Goal: Task Accomplishment & Management: Use online tool/utility

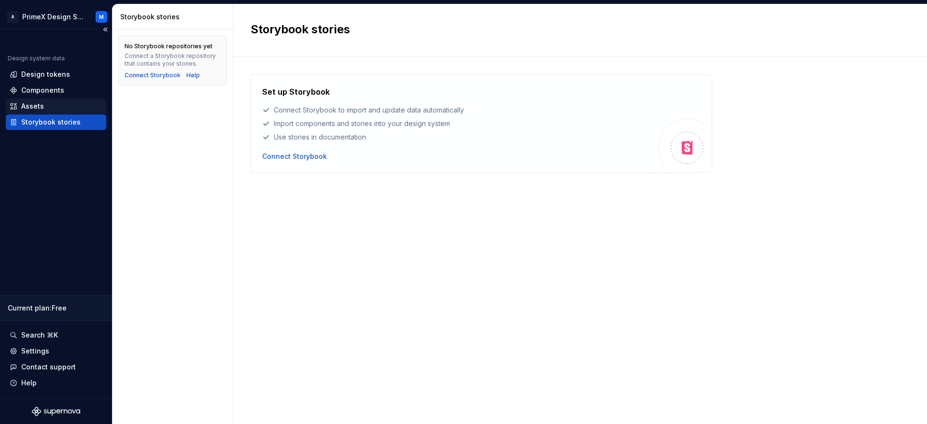
click at [41, 99] on div "Assets" at bounding box center [56, 106] width 100 height 15
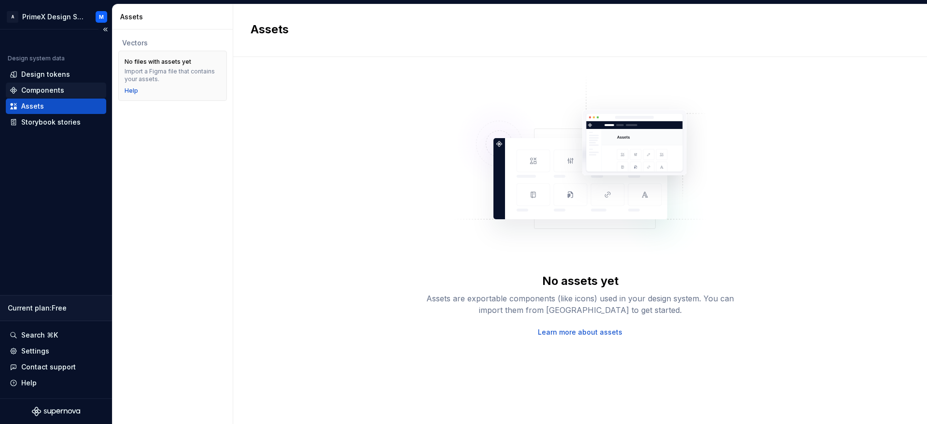
click at [34, 86] on div "Components" at bounding box center [56, 90] width 100 height 15
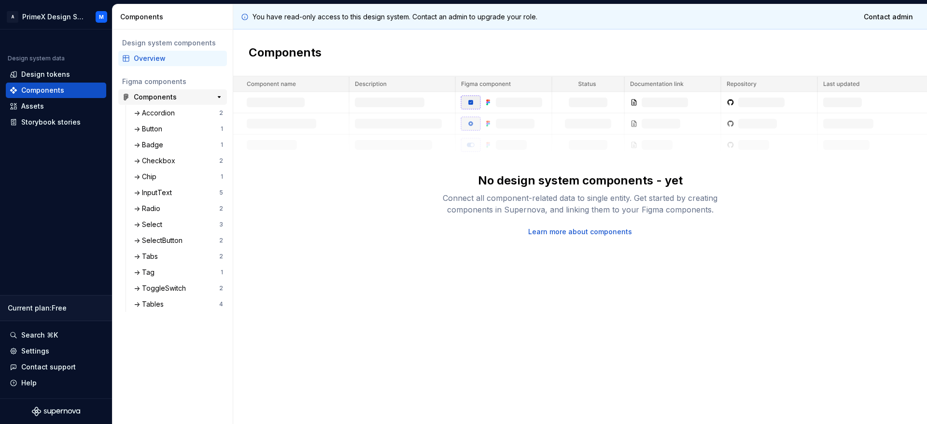
click at [155, 104] on div "Components 28" at bounding box center [172, 96] width 109 height 15
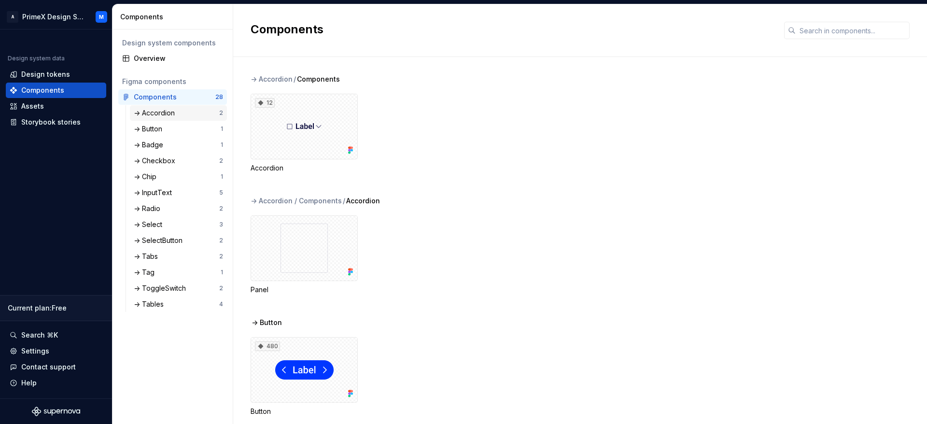
click at [181, 113] on div "-> Accordion" at bounding box center [176, 113] width 85 height 10
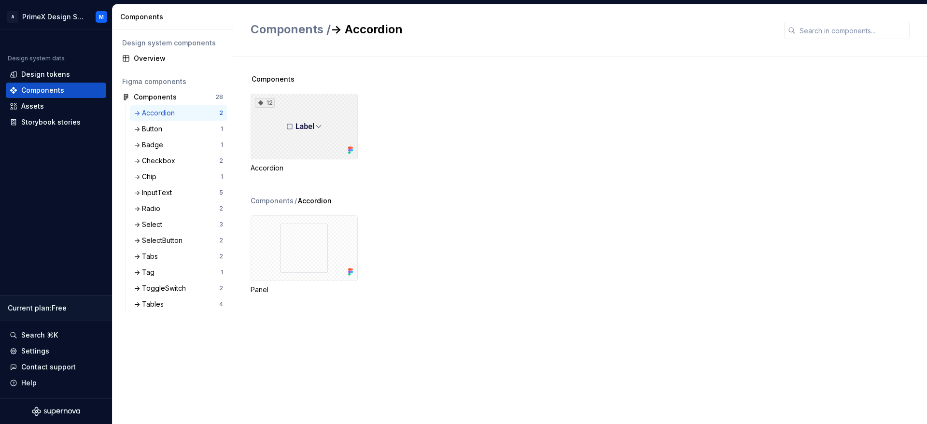
click at [297, 132] on div "12" at bounding box center [304, 127] width 107 height 66
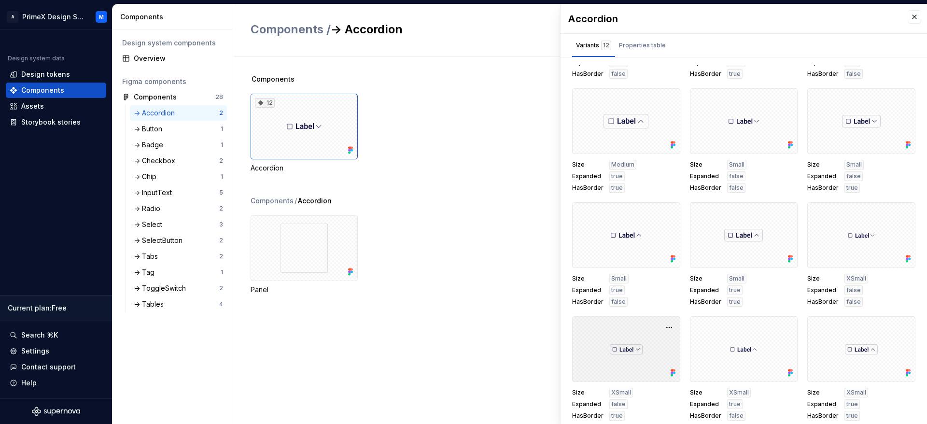
scroll to position [4, 0]
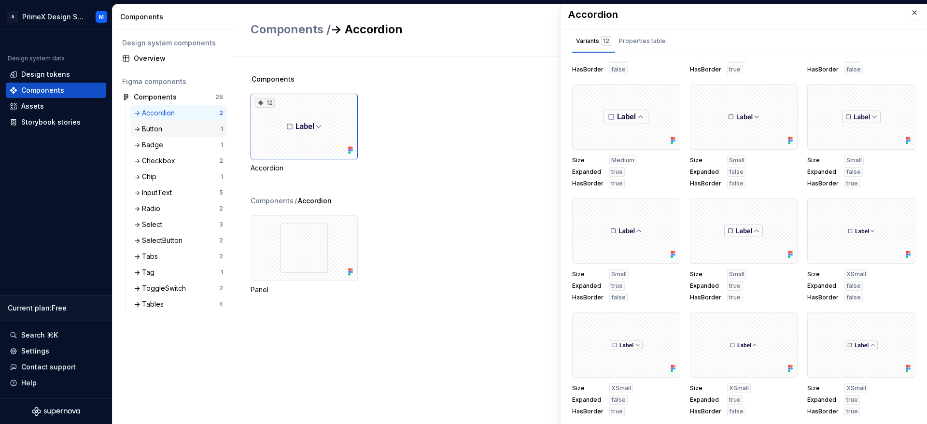
click at [155, 131] on div "-> Button" at bounding box center [150, 129] width 32 height 10
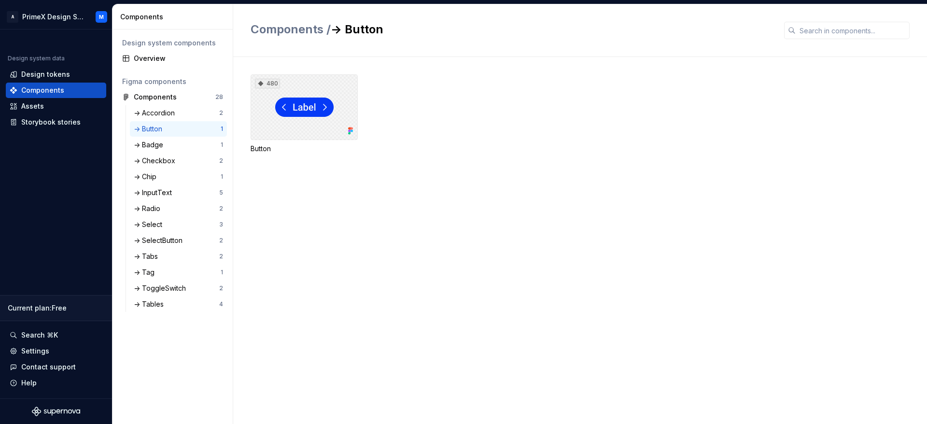
click at [286, 99] on div "480" at bounding box center [304, 107] width 107 height 66
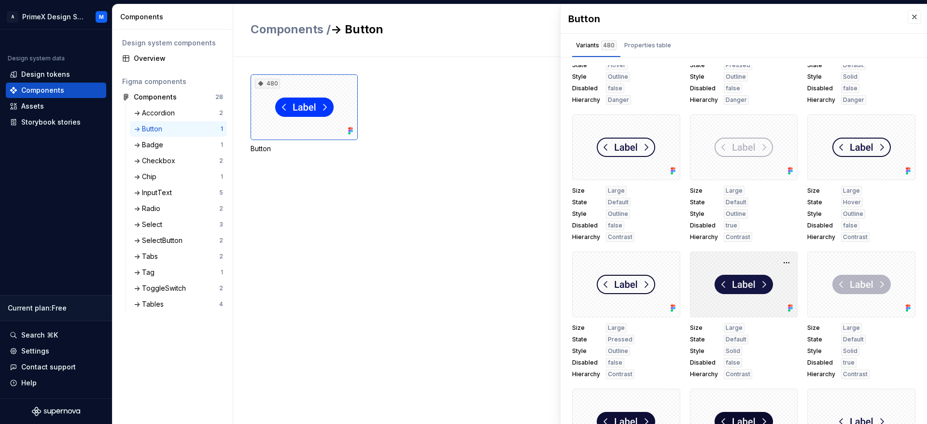
scroll to position [652, 0]
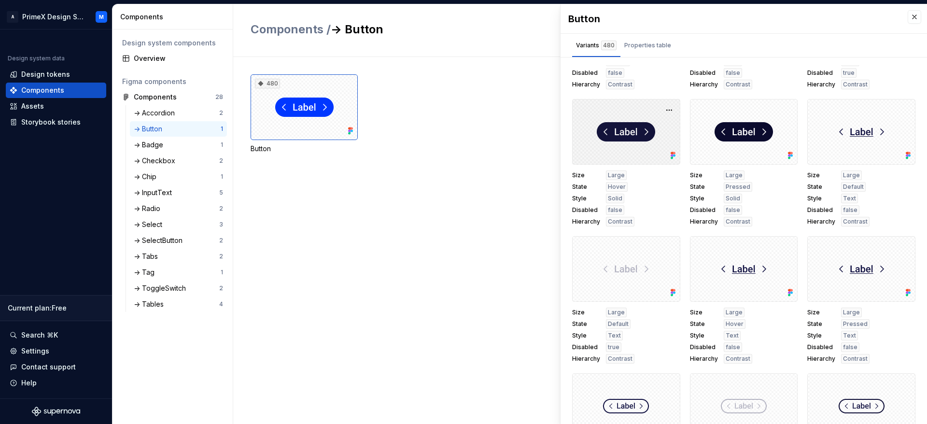
click at [599, 149] on div at bounding box center [626, 132] width 108 height 66
click at [605, 142] on div at bounding box center [626, 132] width 108 height 66
click at [603, 143] on div at bounding box center [626, 132] width 108 height 66
click at [601, 155] on div at bounding box center [626, 132] width 108 height 66
click at [422, 169] on div "480 Button" at bounding box center [589, 125] width 677 height 102
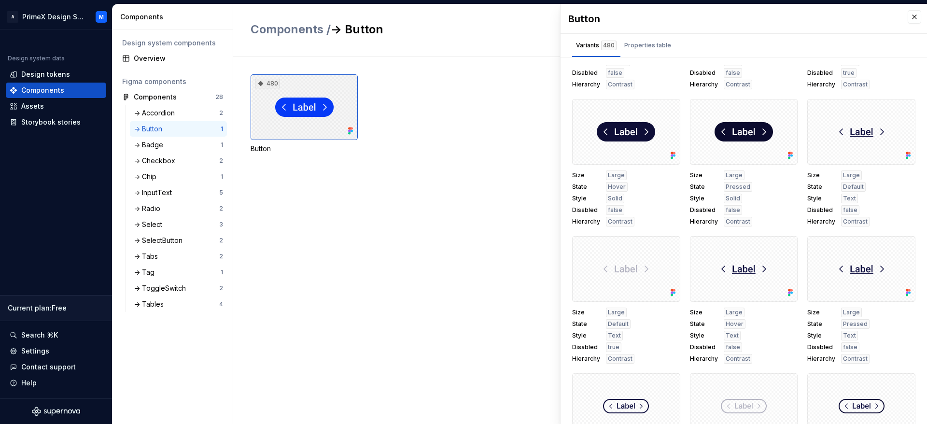
click at [297, 118] on div "480" at bounding box center [304, 107] width 107 height 66
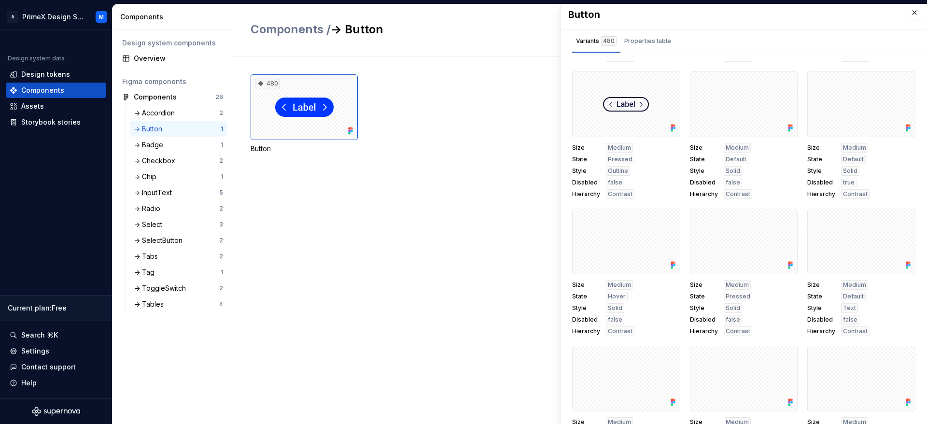
scroll to position [1594, 0]
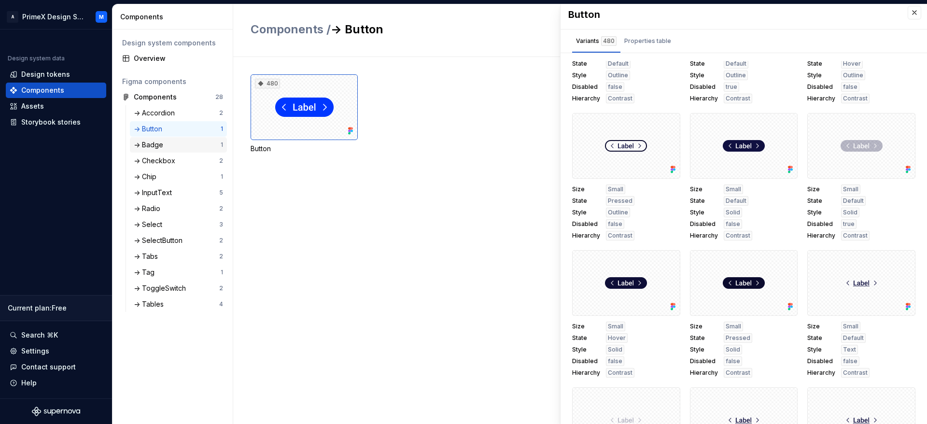
click at [160, 141] on div "-> Badge" at bounding box center [150, 145] width 33 height 10
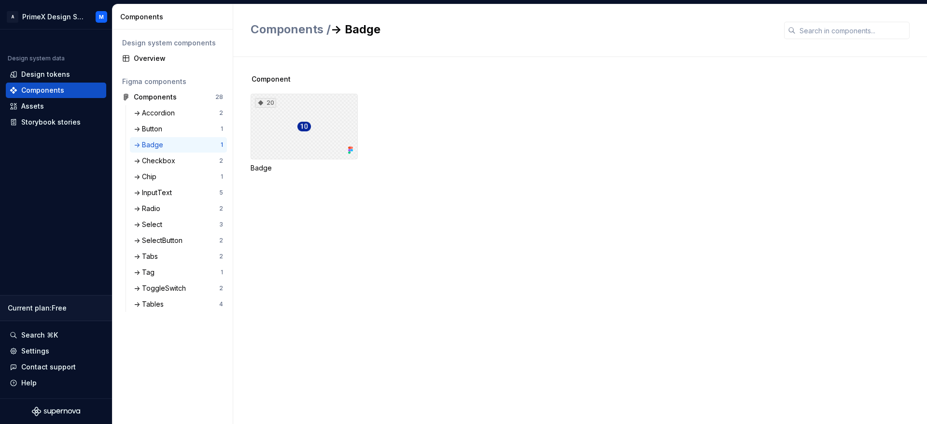
click at [299, 135] on div "20" at bounding box center [304, 127] width 107 height 66
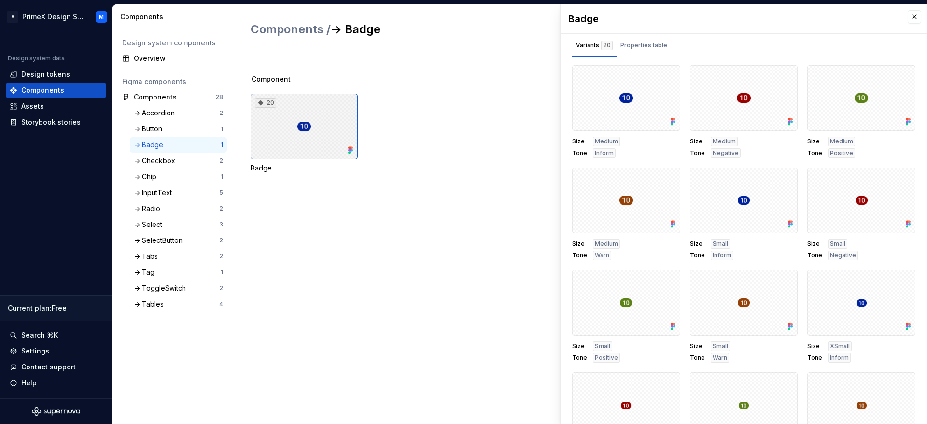
click at [299, 135] on div "20" at bounding box center [304, 127] width 107 height 66
click at [720, 106] on div at bounding box center [744, 98] width 108 height 66
click at [830, 106] on div at bounding box center [861, 98] width 108 height 66
click at [780, 77] on button "button" at bounding box center [787, 77] width 14 height 14
click at [623, 109] on div at bounding box center [626, 98] width 108 height 66
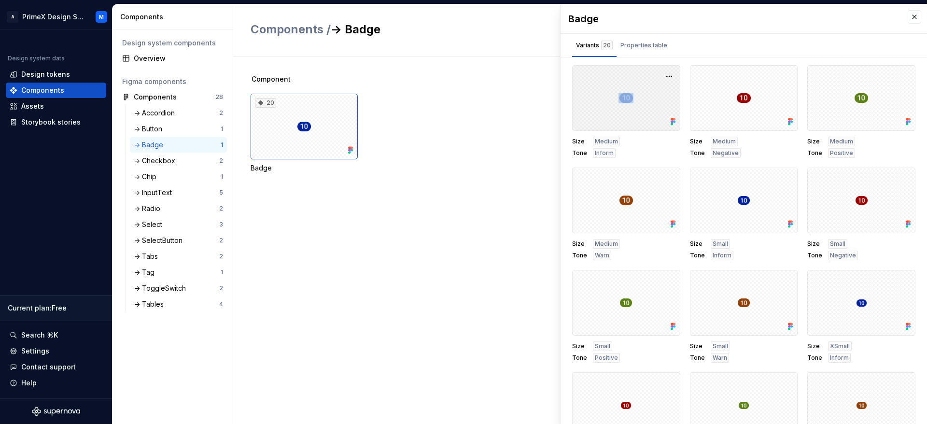
click at [623, 109] on div at bounding box center [626, 98] width 108 height 66
click at [613, 139] on span "Medium" at bounding box center [606, 142] width 23 height 8
click at [637, 51] on div "Properties table" at bounding box center [644, 45] width 55 height 15
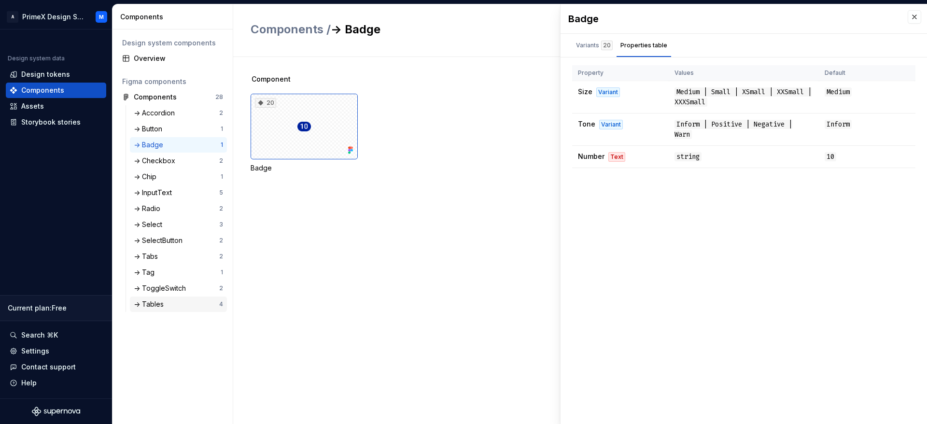
click at [182, 302] on div "-> Tables" at bounding box center [176, 304] width 85 height 10
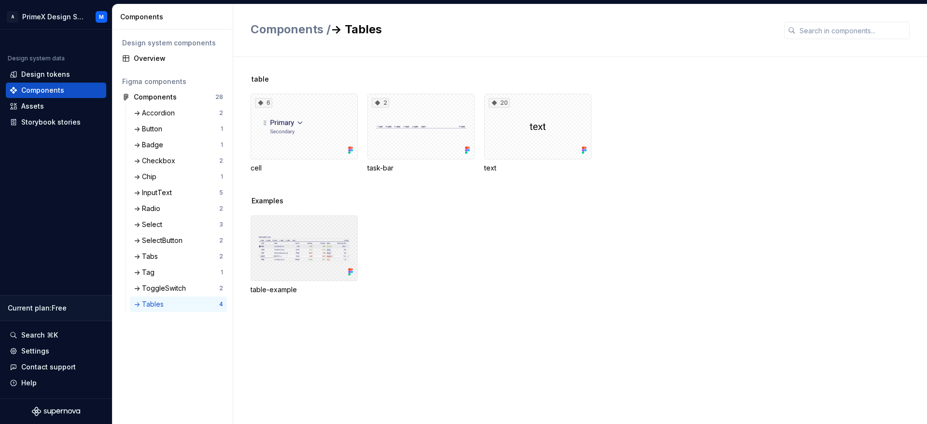
click at [294, 260] on div at bounding box center [304, 248] width 107 height 66
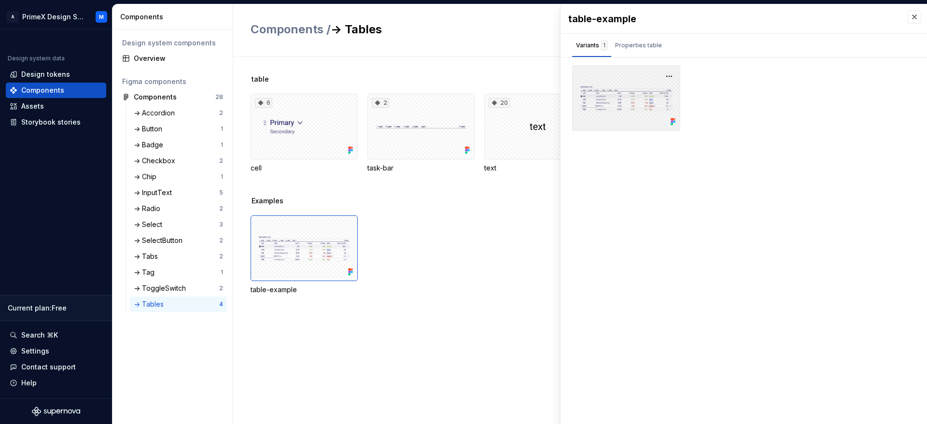
click at [631, 88] on div at bounding box center [626, 98] width 108 height 66
click at [666, 184] on div "table-example Variants 1 Properties table Property Values Default HasActionsMen…" at bounding box center [744, 214] width 367 height 420
click at [666, 79] on button "button" at bounding box center [670, 77] width 14 height 14
click at [643, 99] on div "Open in Figma" at bounding box center [638, 104] width 63 height 29
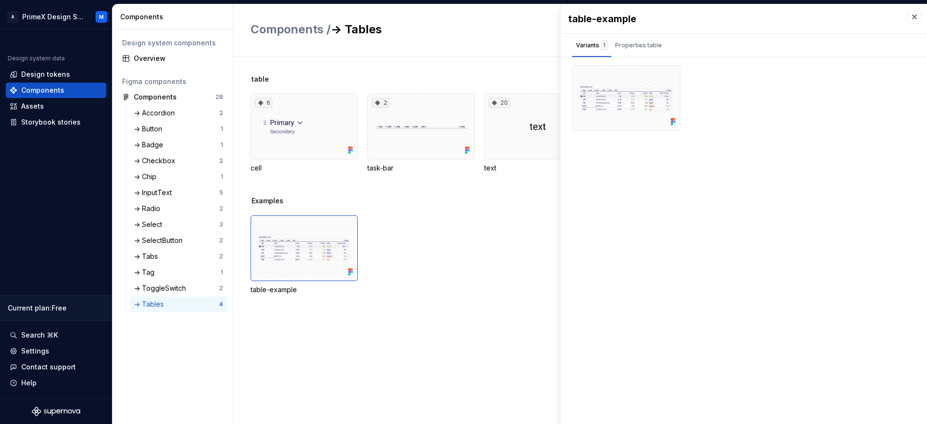
click at [433, 229] on div "table-example" at bounding box center [589, 254] width 677 height 79
click at [428, 314] on div "Examples table-example" at bounding box center [589, 257] width 677 height 122
click at [157, 239] on div "-> SelectButton" at bounding box center [160, 241] width 53 height 10
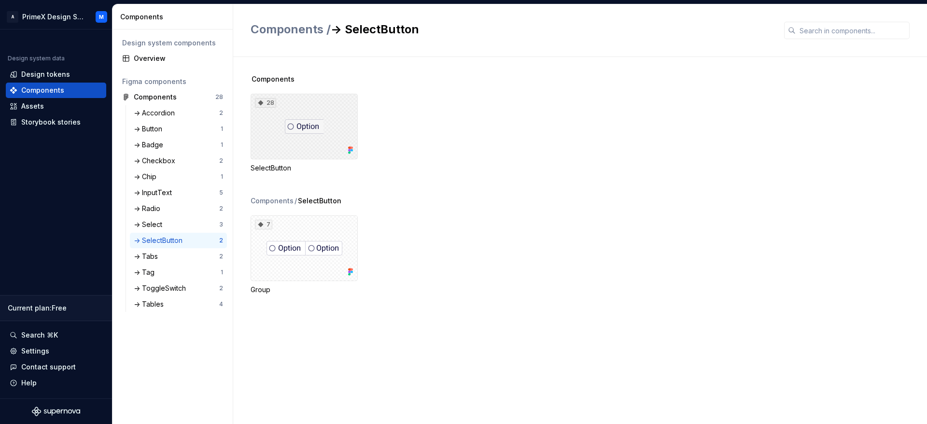
click at [311, 142] on div "28" at bounding box center [304, 127] width 107 height 66
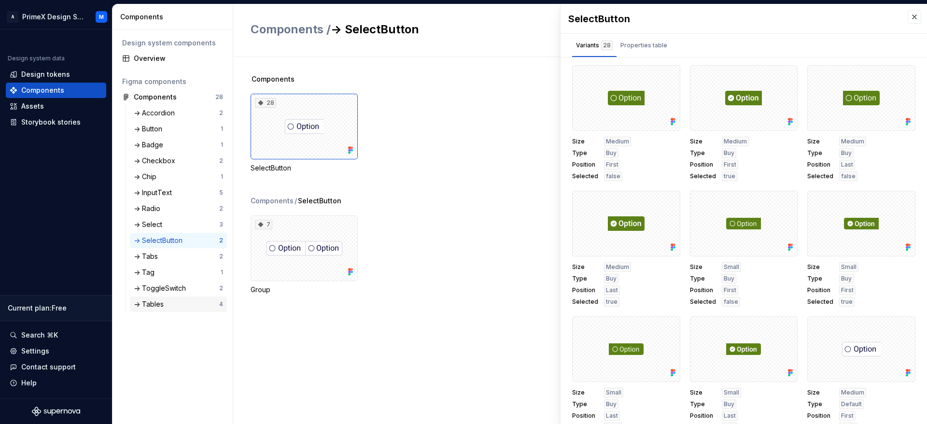
click at [181, 299] on div "-> Tables" at bounding box center [176, 304] width 85 height 10
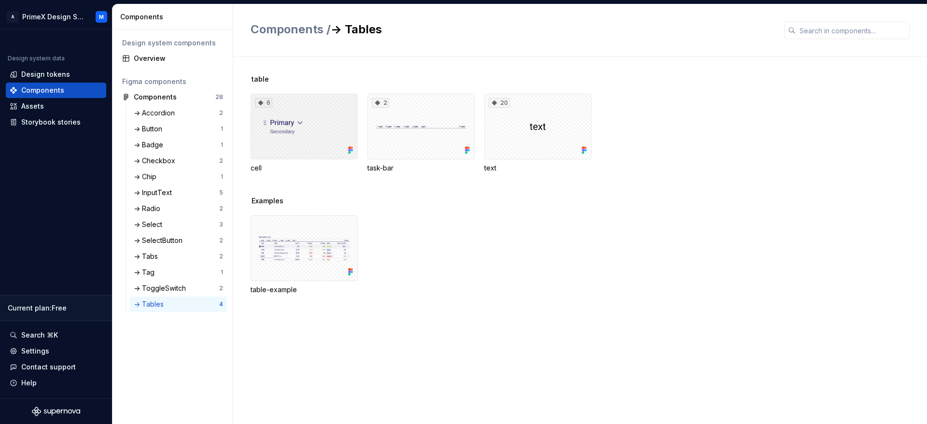
click at [311, 146] on div "6" at bounding box center [304, 127] width 107 height 66
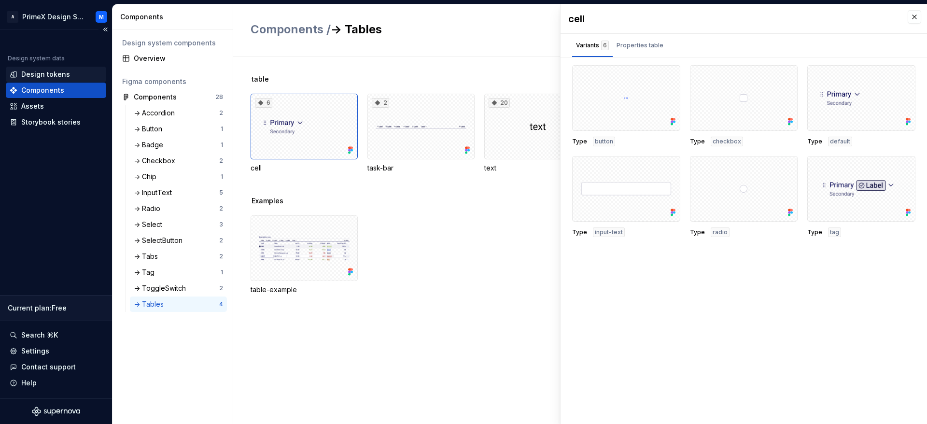
click at [60, 69] on div "Design tokens" at bounding box center [56, 74] width 100 height 15
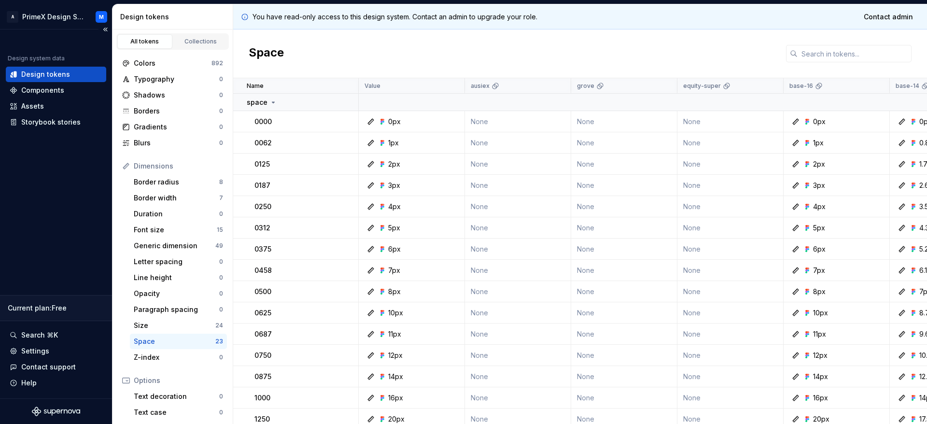
click at [42, 154] on div "Design system data Design tokens Components Assets Storybook stories Current pl…" at bounding box center [56, 213] width 112 height 369
click at [288, 130] on td "0000" at bounding box center [296, 121] width 126 height 21
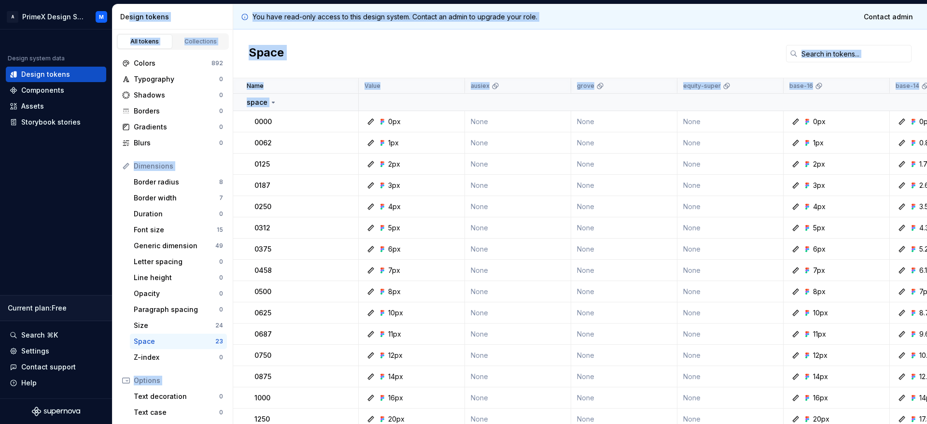
drag, startPoint x: 253, startPoint y: 122, endPoint x: 129, endPoint y: 27, distance: 156.1
click at [129, 27] on div "Design tokens All tokens Collections Colors 892 Typography 0 Shadows 0 Borders …" at bounding box center [520, 214] width 815 height 420
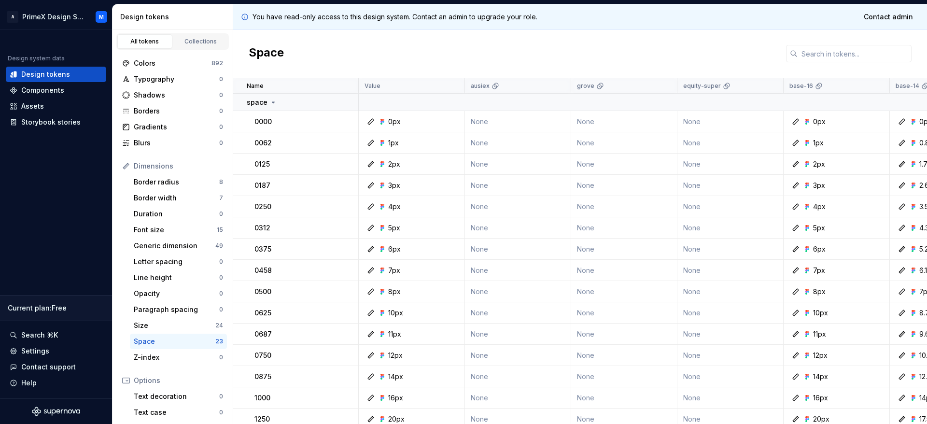
click at [446, 168] on div "2px" at bounding box center [414, 164] width 99 height 10
click at [172, 64] on div "Colors" at bounding box center [173, 63] width 78 height 10
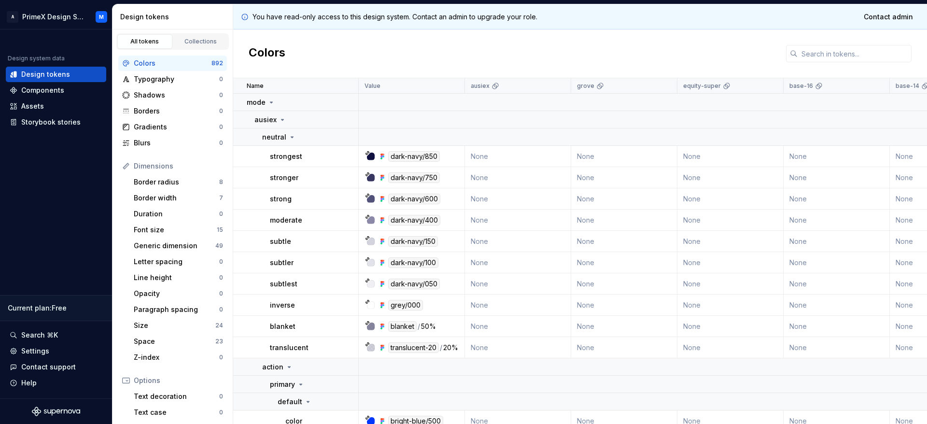
click at [242, 15] on icon at bounding box center [245, 17] width 8 height 8
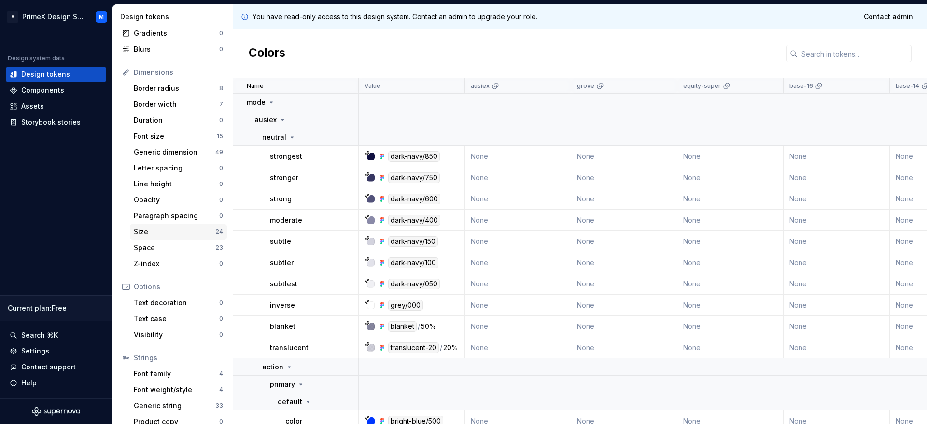
scroll to position [105, 0]
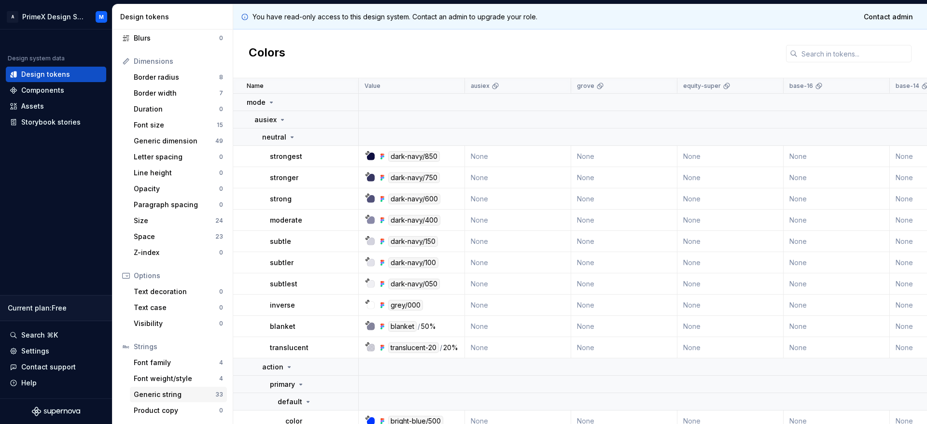
click at [182, 397] on div "Generic string" at bounding box center [175, 395] width 82 height 10
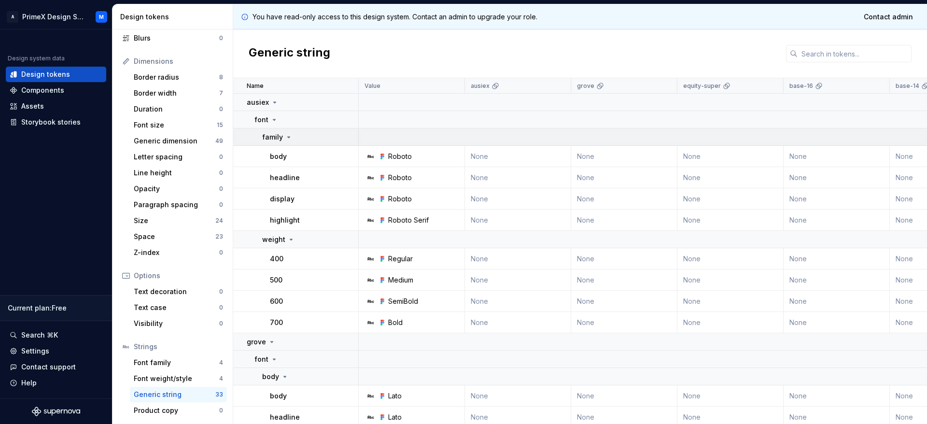
click at [277, 136] on p "family" at bounding box center [272, 137] width 21 height 10
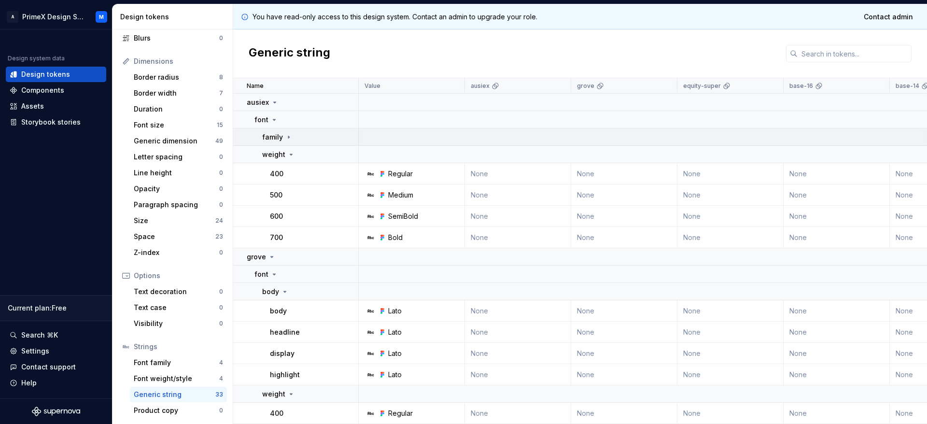
click at [277, 136] on p "family" at bounding box center [272, 137] width 21 height 10
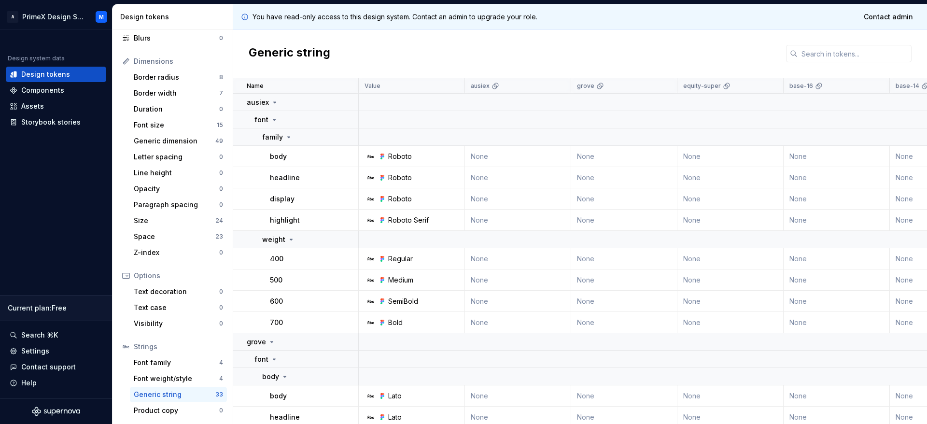
click at [430, 318] on div "Bold" at bounding box center [414, 323] width 99 height 10
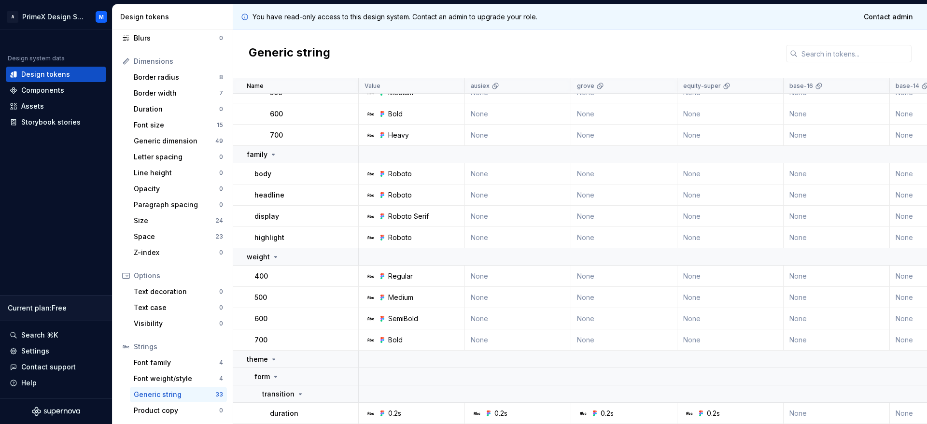
scroll to position [32, 0]
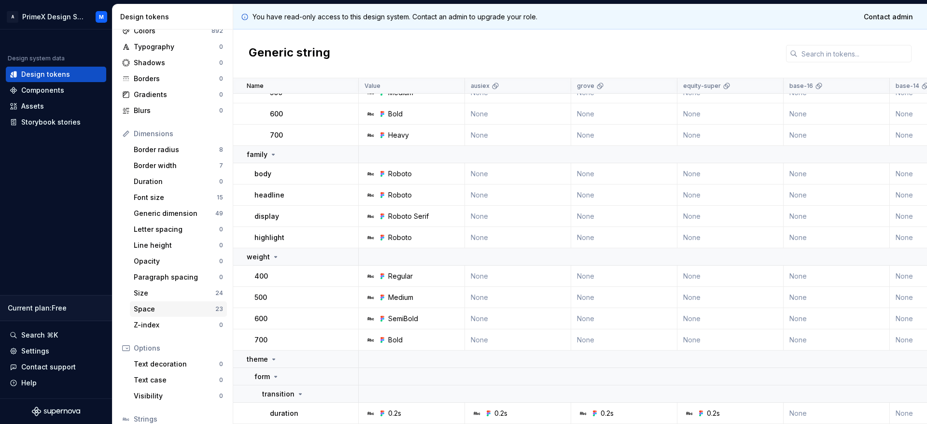
click at [175, 303] on div "Space 23" at bounding box center [178, 308] width 97 height 15
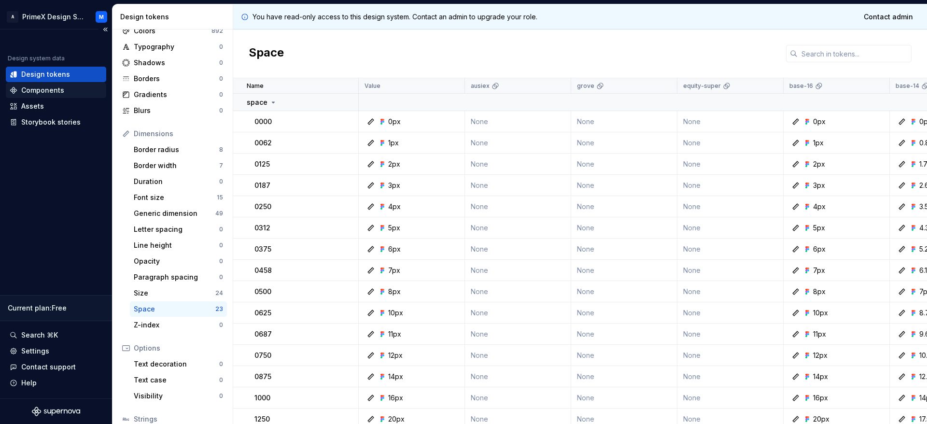
click at [32, 90] on div "Components" at bounding box center [42, 90] width 43 height 10
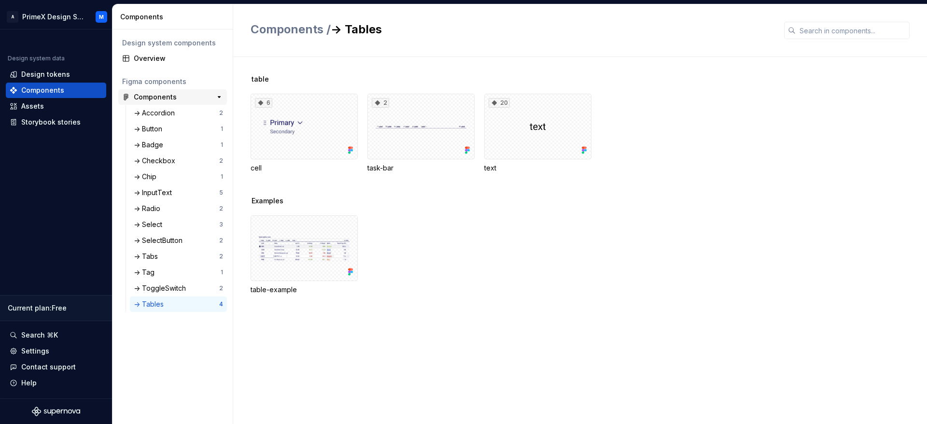
click at [157, 101] on div "Components" at bounding box center [155, 97] width 43 height 10
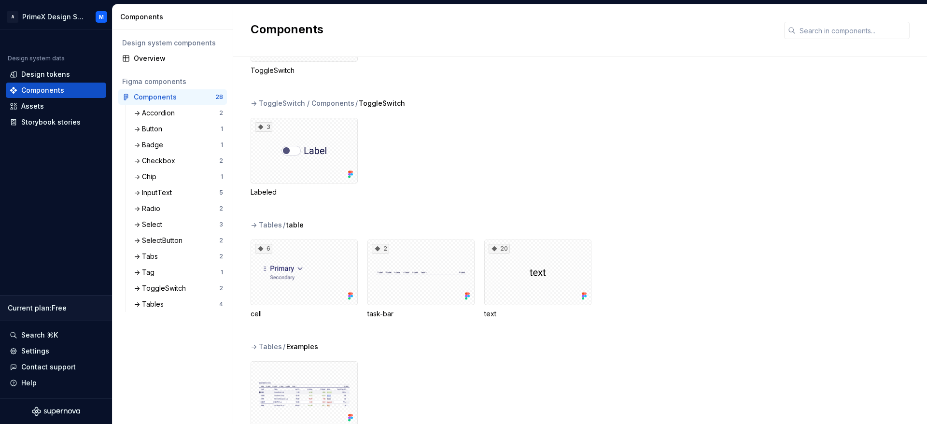
scroll to position [2189, 0]
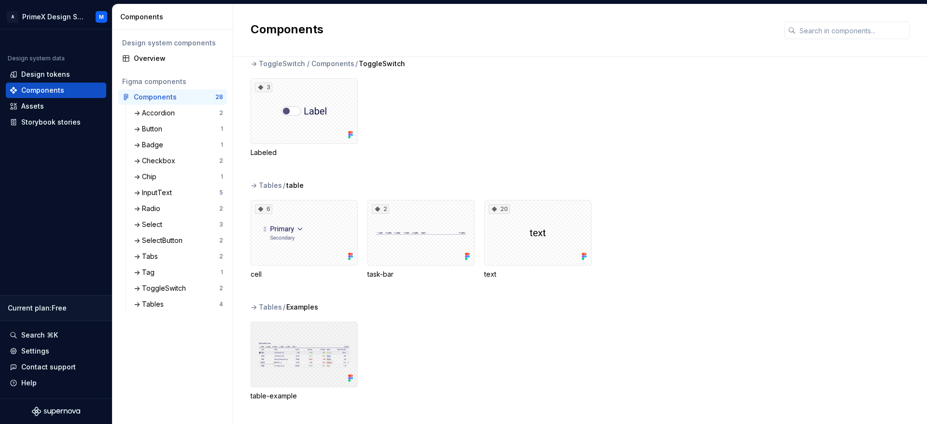
click at [317, 365] on div at bounding box center [304, 355] width 107 height 66
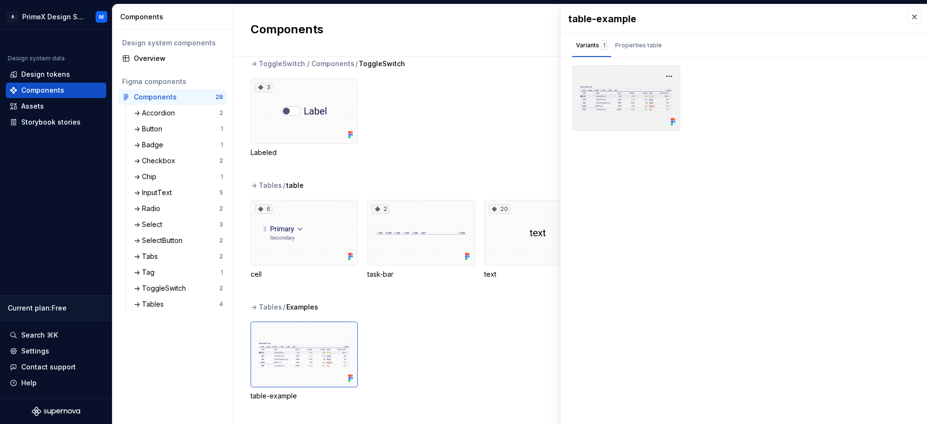
click at [639, 128] on div at bounding box center [626, 98] width 108 height 66
click at [441, 189] on div "-> Tables / table" at bounding box center [589, 186] width 677 height 10
click at [633, 41] on div "Properties table" at bounding box center [638, 46] width 47 height 10
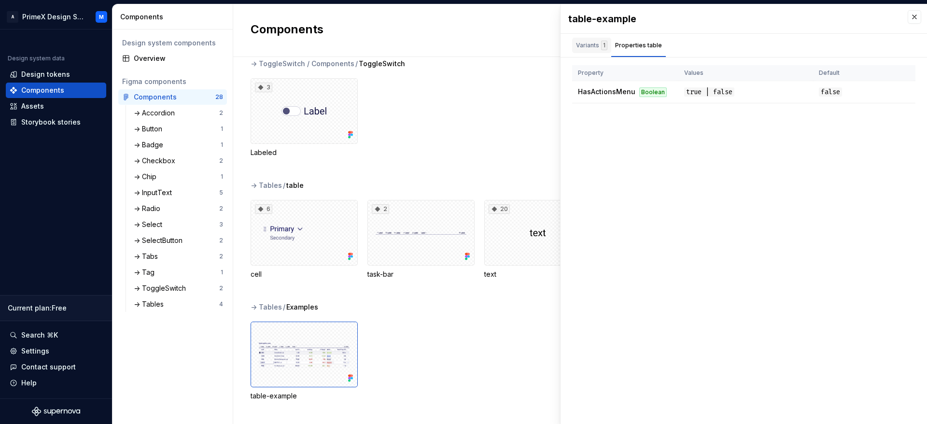
click at [574, 38] on div "Variants 1" at bounding box center [591, 45] width 39 height 15
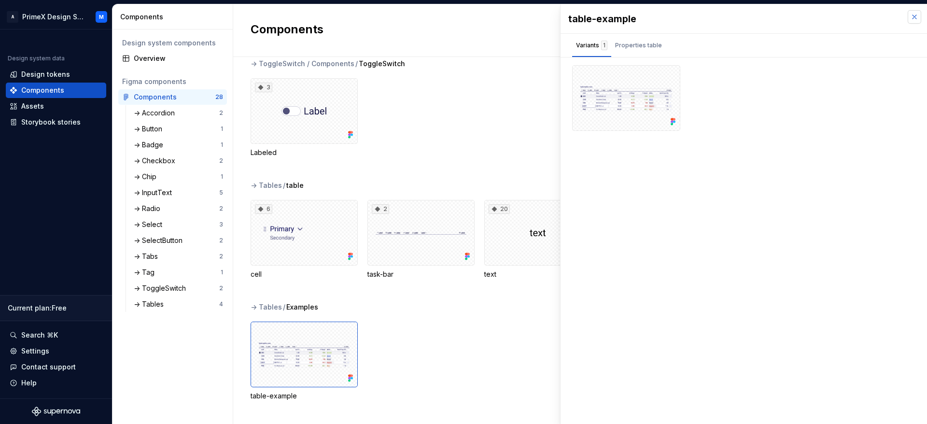
click at [913, 11] on button "button" at bounding box center [915, 17] width 14 height 14
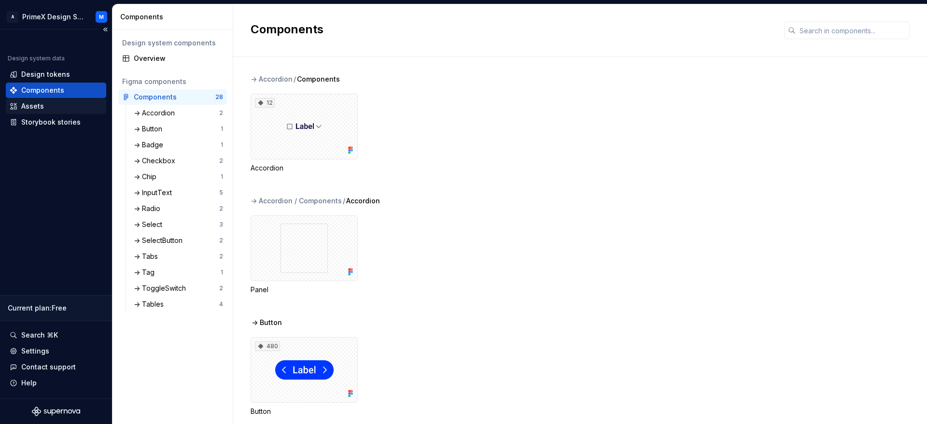
click at [36, 101] on div "Assets" at bounding box center [32, 106] width 23 height 10
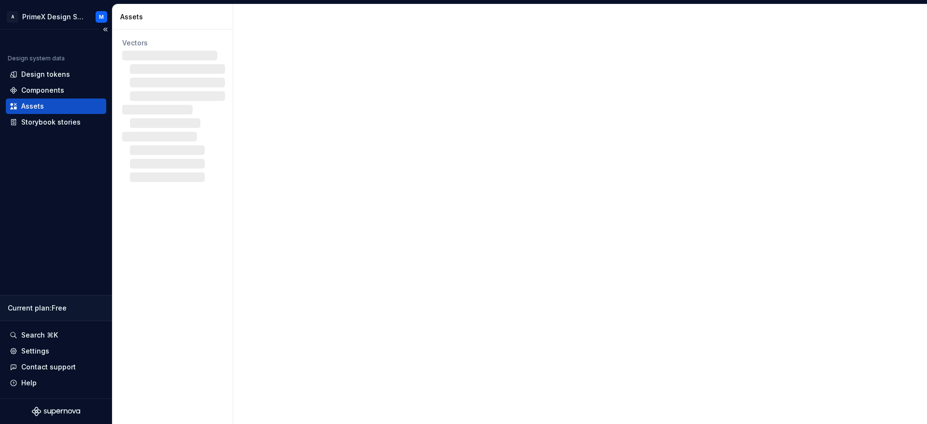
click at [32, 105] on div "Assets" at bounding box center [32, 106] width 23 height 10
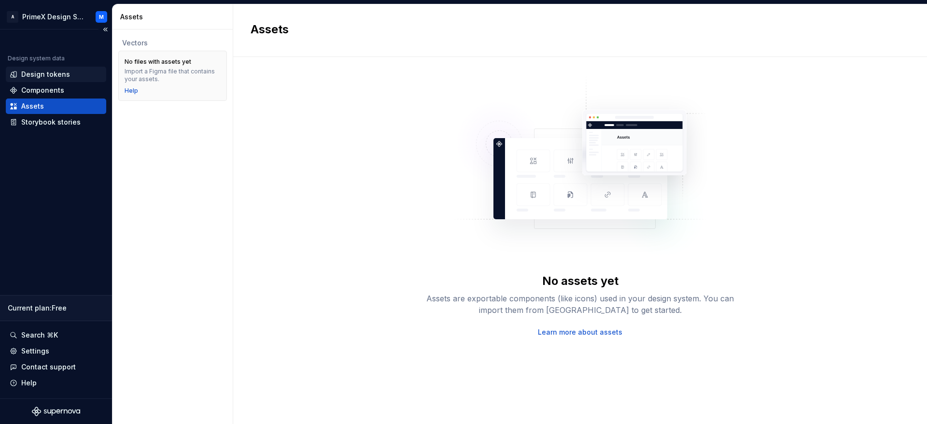
click at [44, 78] on div "Design tokens" at bounding box center [45, 75] width 49 height 10
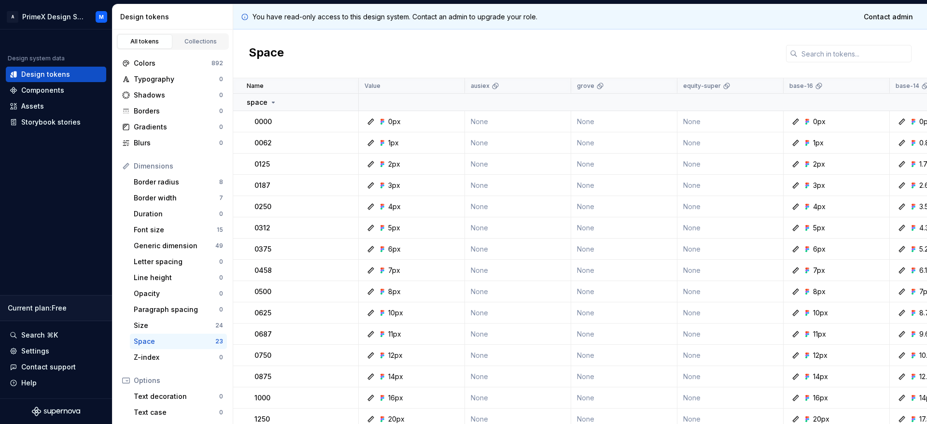
click at [386, 125] on icon at bounding box center [383, 122] width 8 height 8
click at [357, 124] on div "0000" at bounding box center [305, 122] width 103 height 10
click at [199, 42] on div "Collections" at bounding box center [201, 42] width 48 height 8
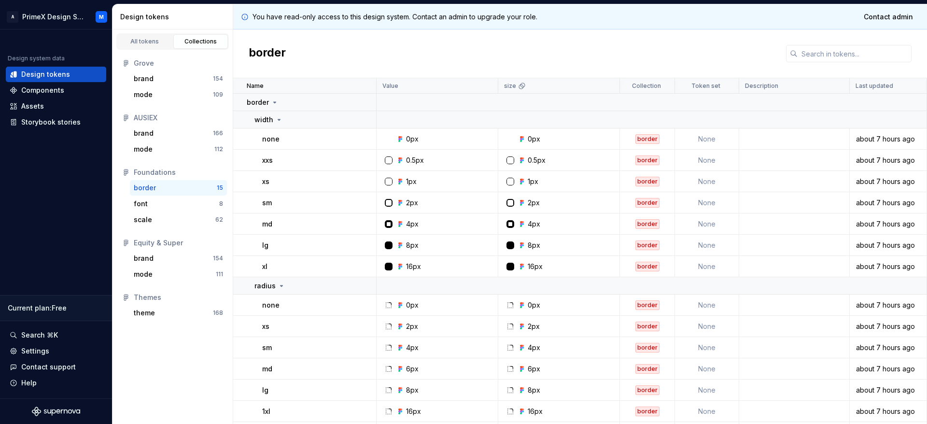
click at [401, 207] on td "2px" at bounding box center [438, 202] width 122 height 21
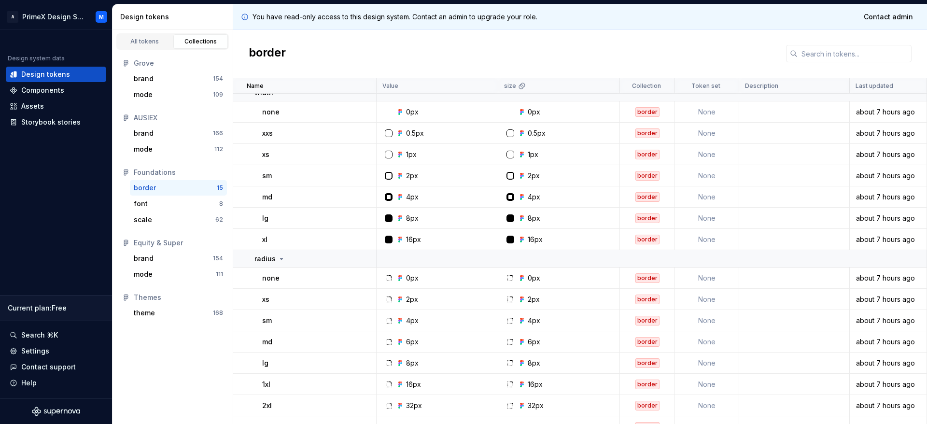
scroll to position [41, 0]
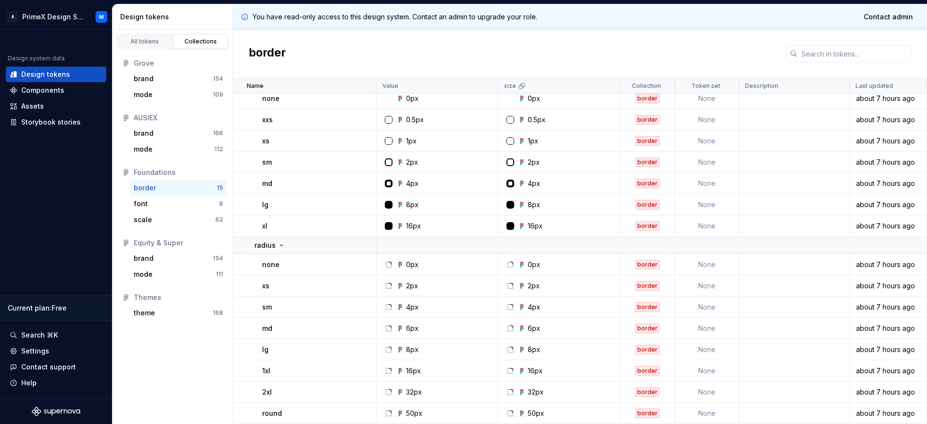
click at [425, 114] on td "0.5px" at bounding box center [438, 119] width 122 height 21
click at [389, 117] on div at bounding box center [389, 120] width 8 height 8
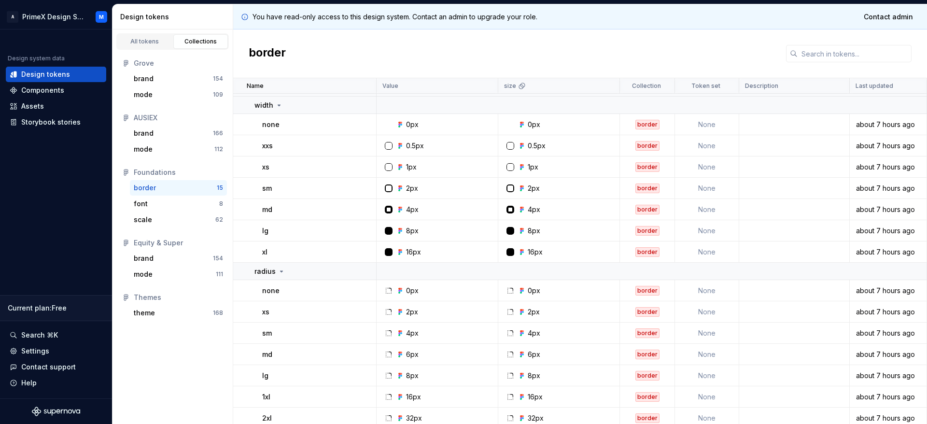
scroll to position [0, 0]
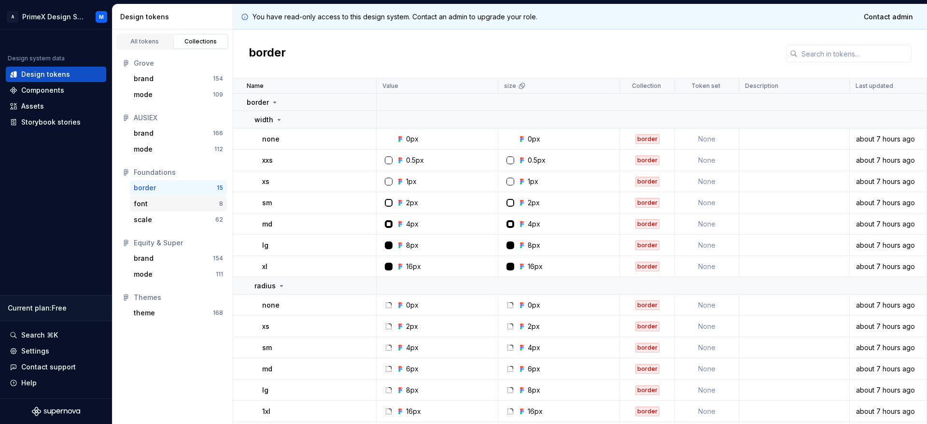
click at [134, 203] on div "font" at bounding box center [141, 204] width 14 height 10
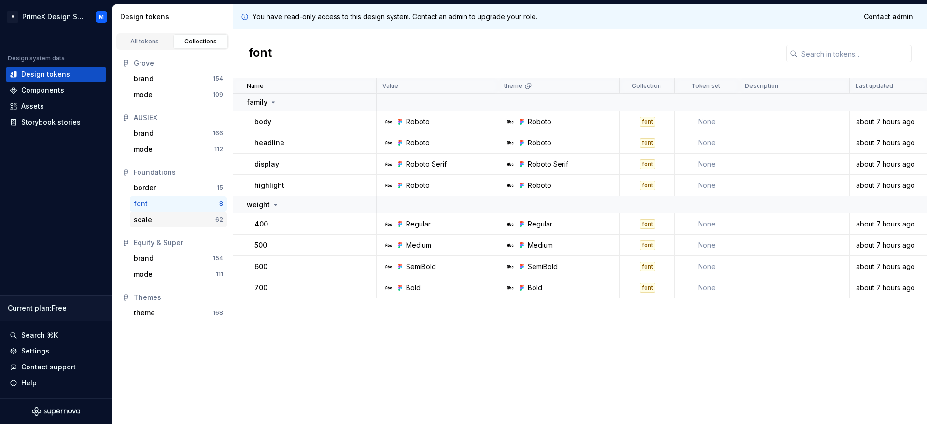
click at [132, 226] on div "scale 62" at bounding box center [178, 219] width 97 height 15
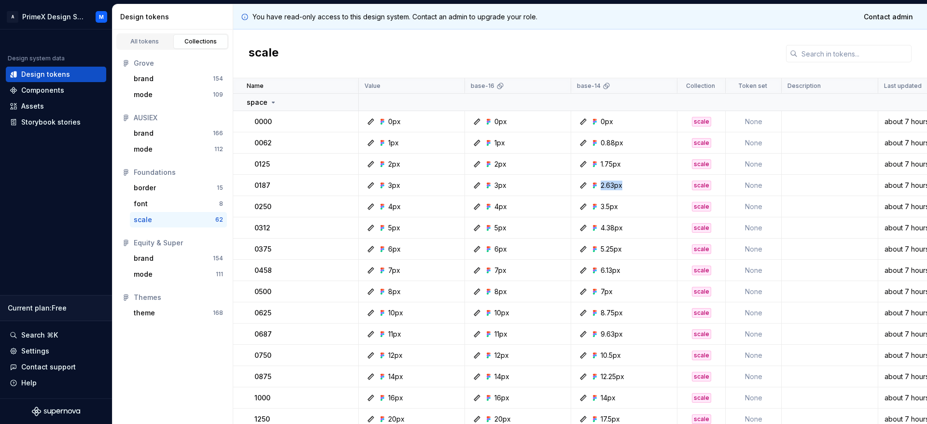
drag, startPoint x: 629, startPoint y: 186, endPoint x: 547, endPoint y: 186, distance: 82.1
click at [547, 186] on tr "0187 3px 3px 2.63px scale None about 7 hours ago" at bounding box center [589, 185] width 713 height 21
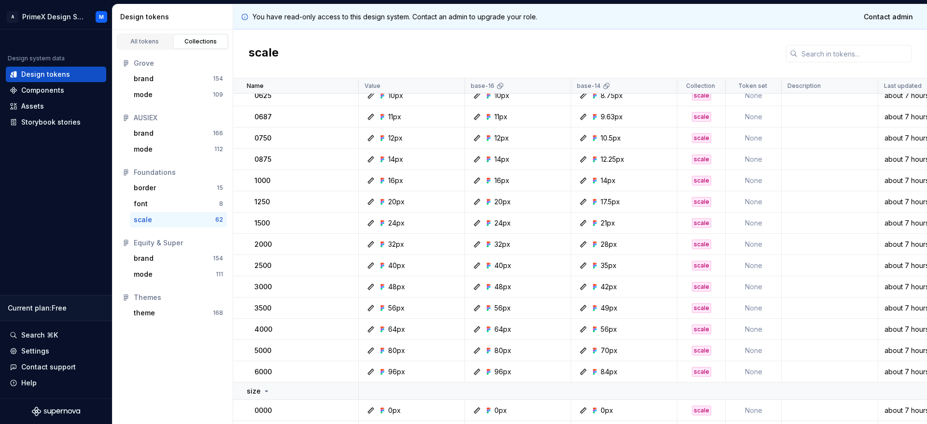
click at [609, 192] on td "17.5px" at bounding box center [624, 201] width 106 height 21
drag, startPoint x: 595, startPoint y: 204, endPoint x: 646, endPoint y: 205, distance: 51.2
click at [646, 205] on div "17.5px" at bounding box center [627, 202] width 99 height 10
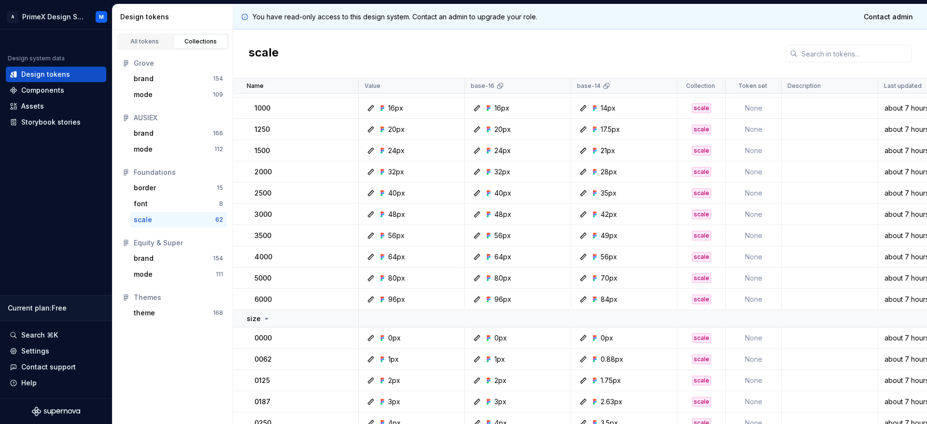
click at [681, 254] on div "scale" at bounding box center [701, 257] width 47 height 10
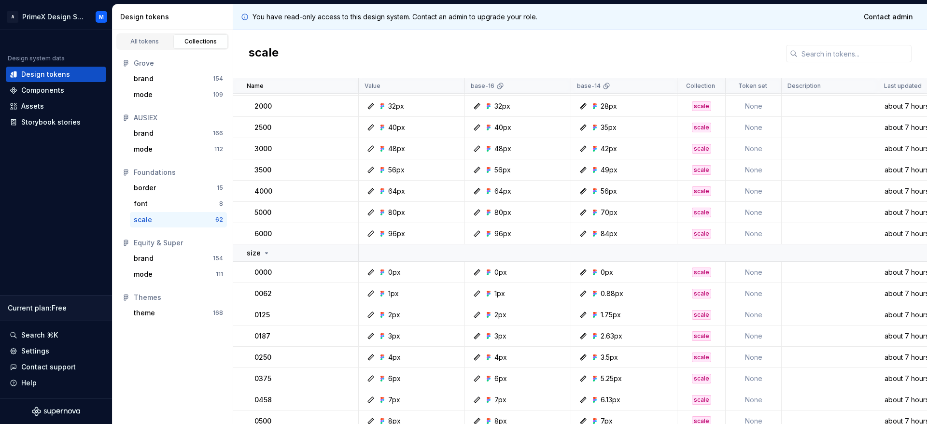
scroll to position [435, 0]
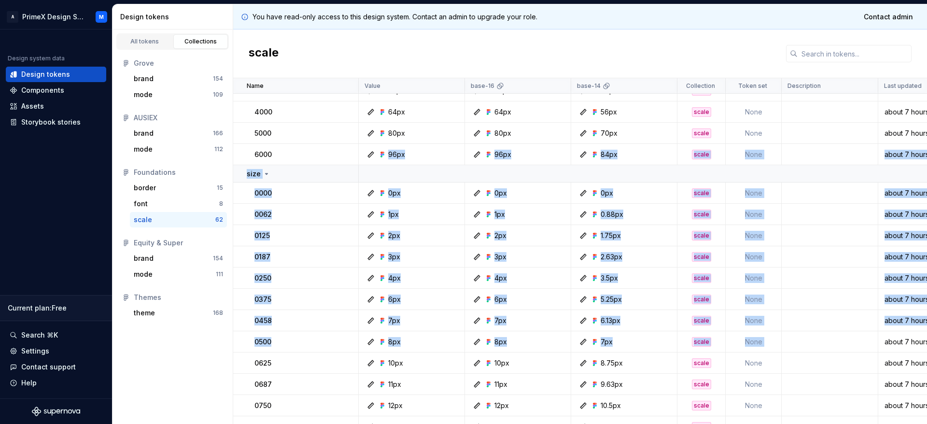
drag, startPoint x: 349, startPoint y: 151, endPoint x: 864, endPoint y: 327, distance: 545.2
click at [869, 344] on tbody "0625 10px 10px 8.75px scale None about 7 hours ago 0687 11px 11px 9.63px scale …" at bounding box center [589, 352] width 713 height 1387
click at [853, 310] on td at bounding box center [830, 320] width 97 height 21
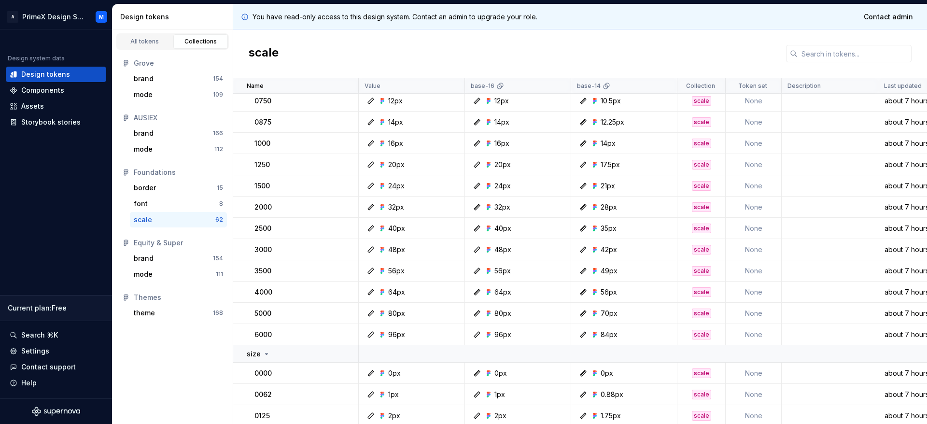
scroll to position [0, 0]
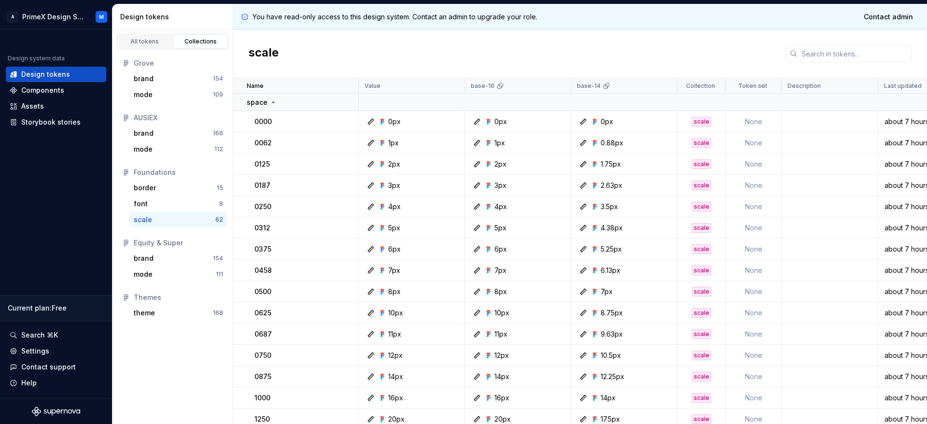
drag, startPoint x: 663, startPoint y: 412, endPoint x: 523, endPoint y: 28, distance: 407.9
click at [463, 228] on div "5px" at bounding box center [414, 228] width 99 height 10
click at [276, 102] on div "space" at bounding box center [302, 103] width 111 height 10
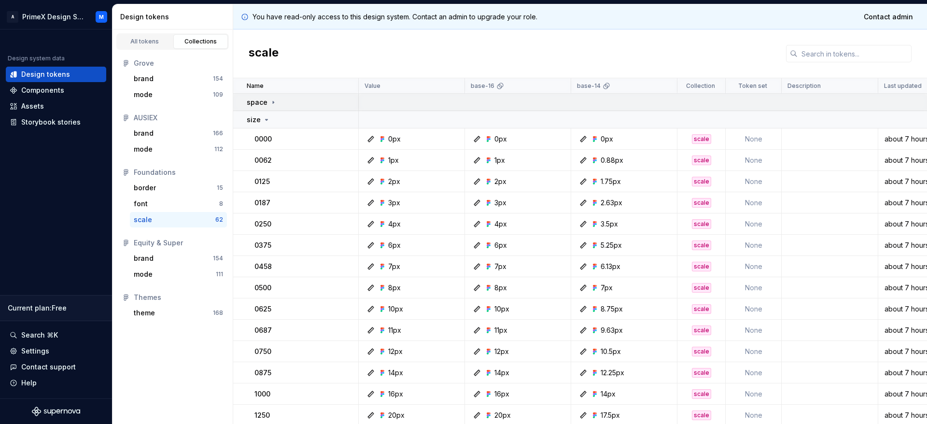
click at [276, 102] on div "space" at bounding box center [302, 103] width 111 height 10
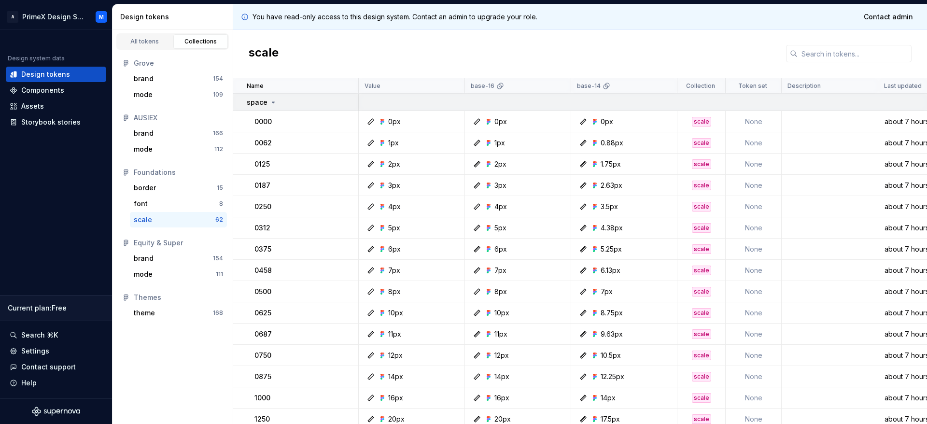
click at [276, 102] on div "space" at bounding box center [302, 103] width 111 height 10
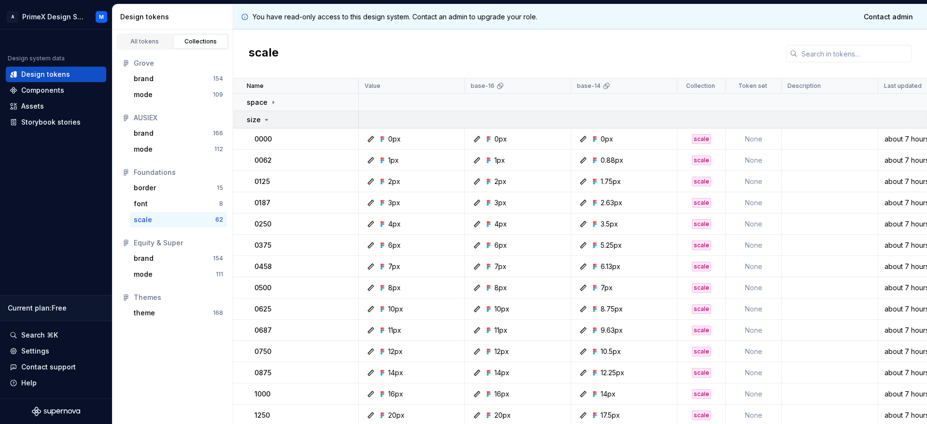
click at [266, 114] on td "size" at bounding box center [296, 119] width 126 height 17
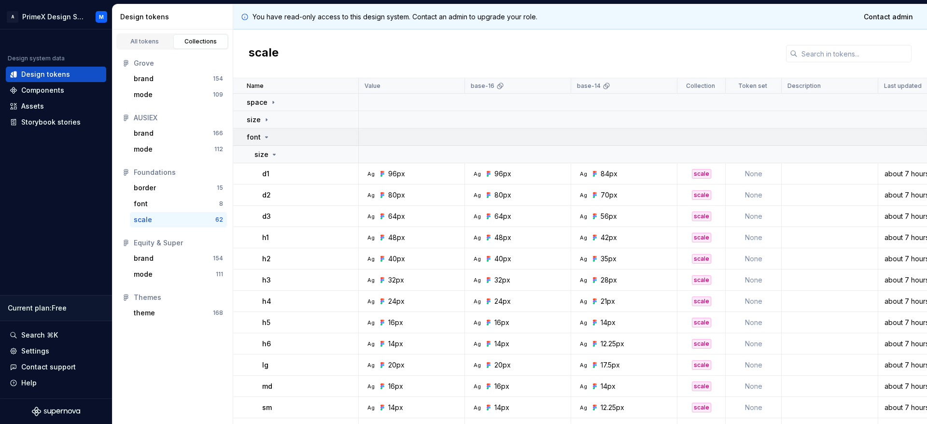
click at [266, 134] on icon at bounding box center [267, 137] width 8 height 8
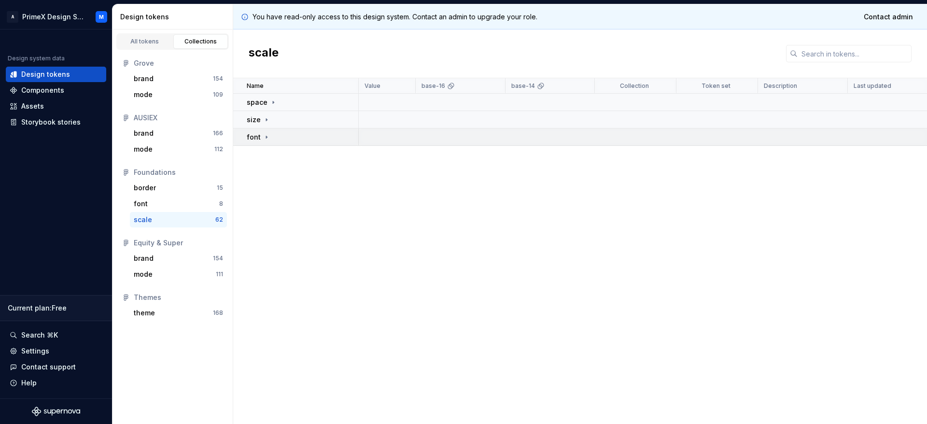
click at [265, 135] on icon at bounding box center [267, 137] width 8 height 8
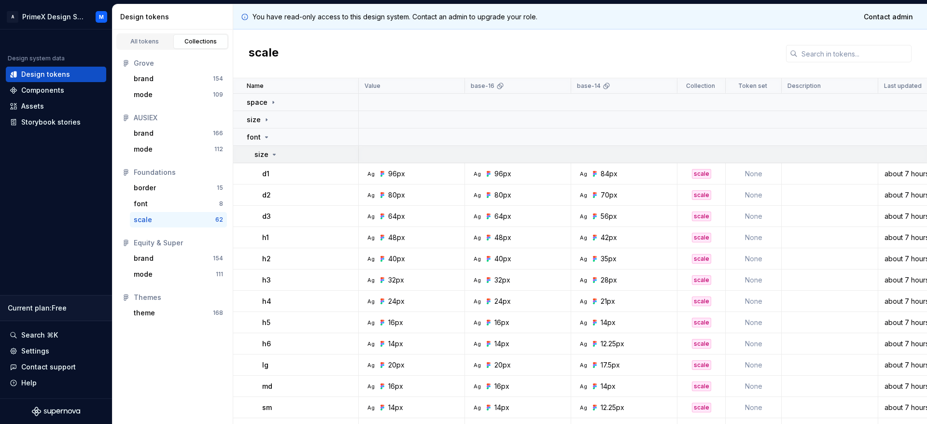
click at [268, 155] on div "size" at bounding box center [266, 155] width 24 height 10
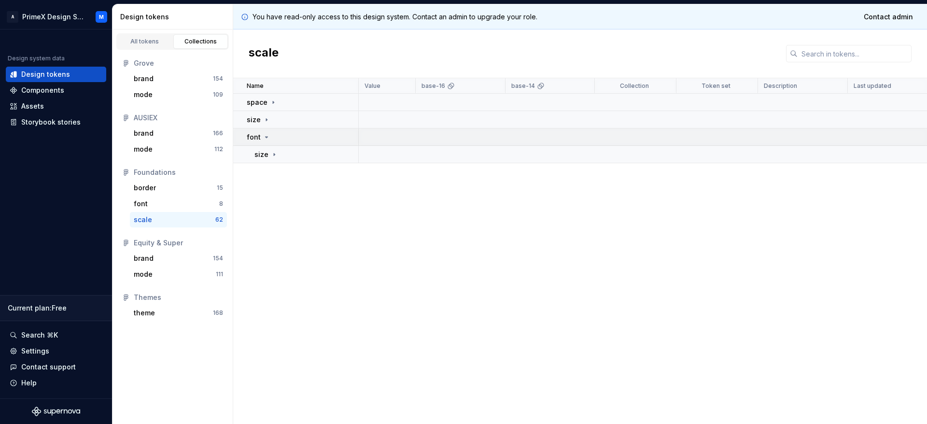
click at [266, 142] on td "font" at bounding box center [296, 136] width 126 height 17
click at [264, 133] on icon at bounding box center [267, 137] width 8 height 8
click at [271, 158] on div "size" at bounding box center [266, 155] width 24 height 10
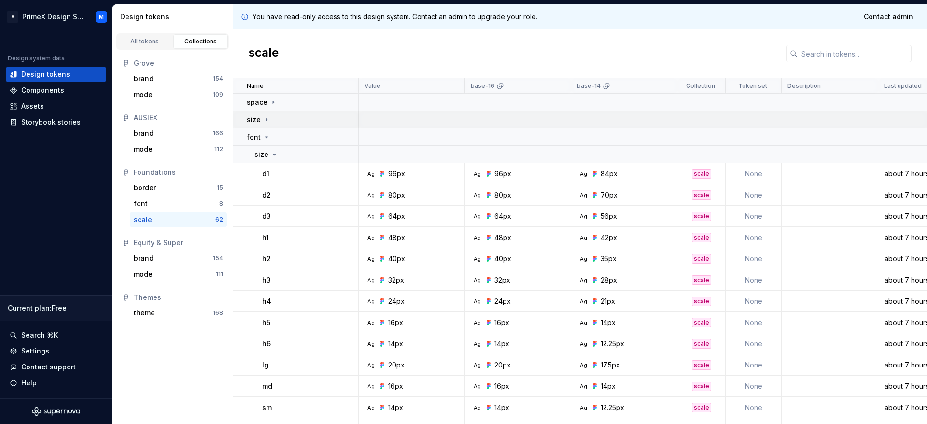
click at [261, 116] on div "size" at bounding box center [259, 120] width 24 height 10
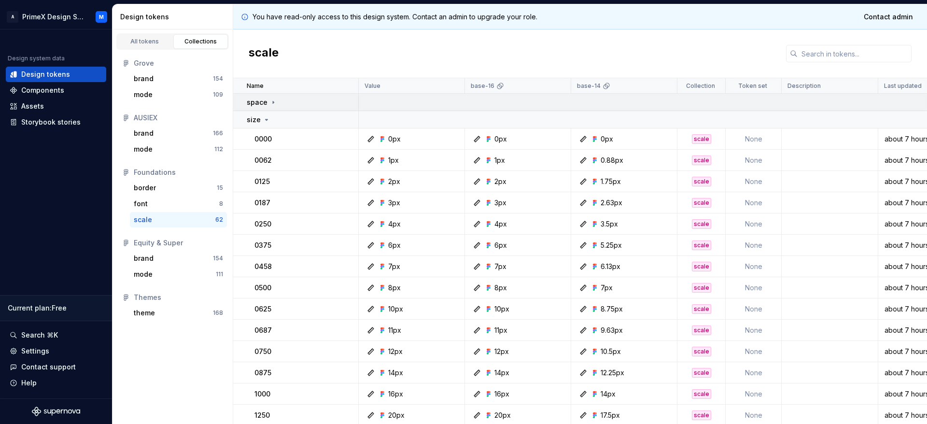
click at [271, 104] on icon at bounding box center [273, 103] width 8 height 8
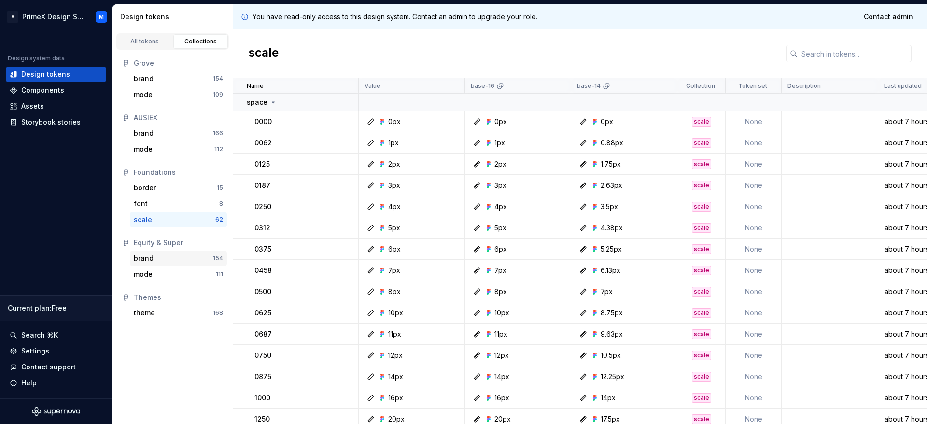
click at [162, 262] on div "brand" at bounding box center [173, 259] width 79 height 10
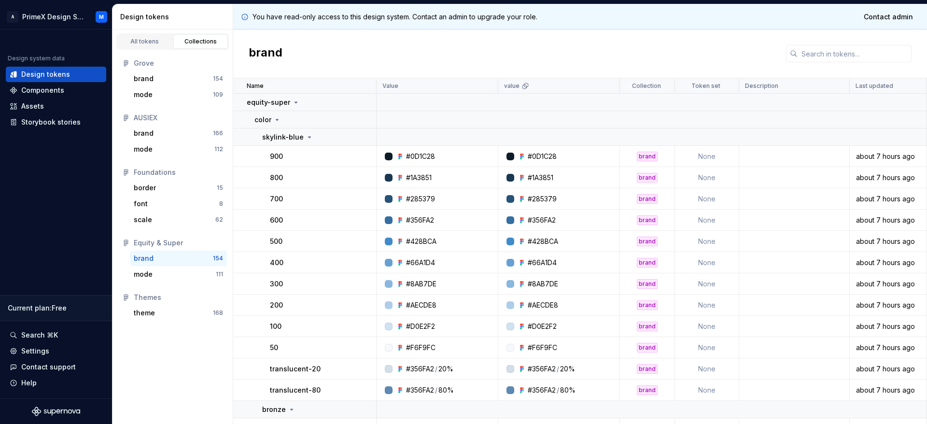
click at [307, 149] on td "900" at bounding box center [304, 156] width 143 height 21
click at [286, 106] on p "equity-super" at bounding box center [268, 103] width 43 height 10
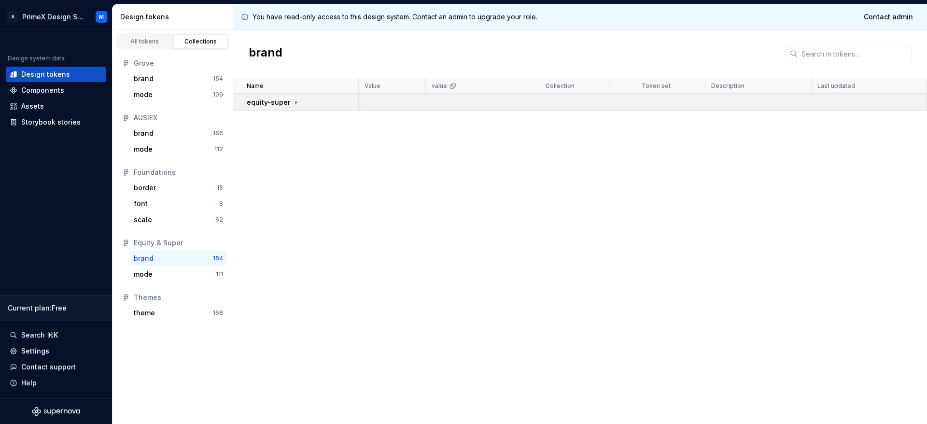
click at [287, 109] on td "equity-super" at bounding box center [296, 102] width 126 height 17
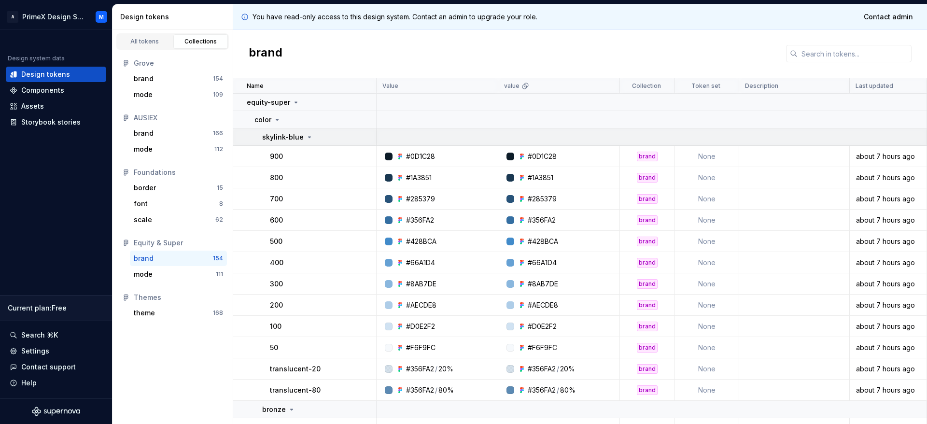
click at [292, 140] on p "skylink-blue" at bounding box center [283, 137] width 42 height 10
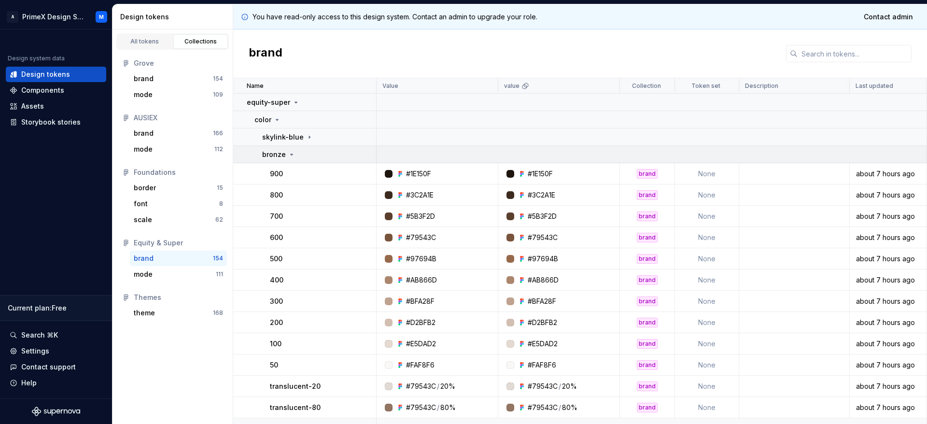
click at [293, 151] on icon at bounding box center [292, 155] width 8 height 8
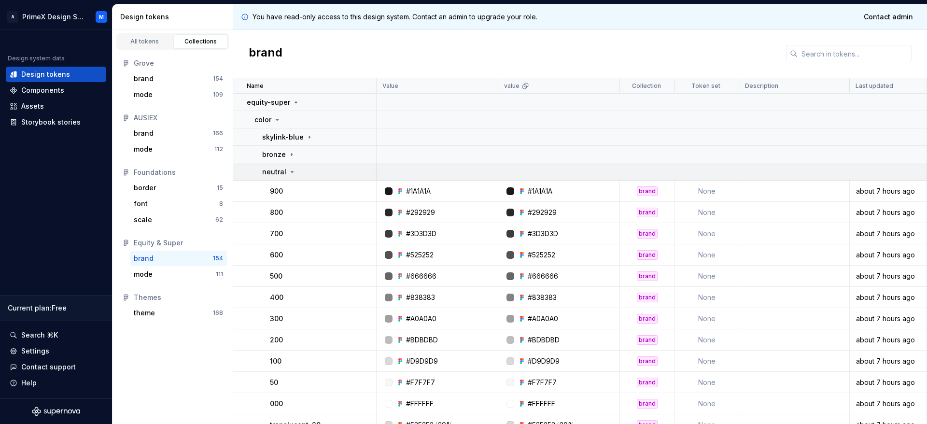
click at [299, 175] on div "neutral" at bounding box center [318, 172] width 113 height 10
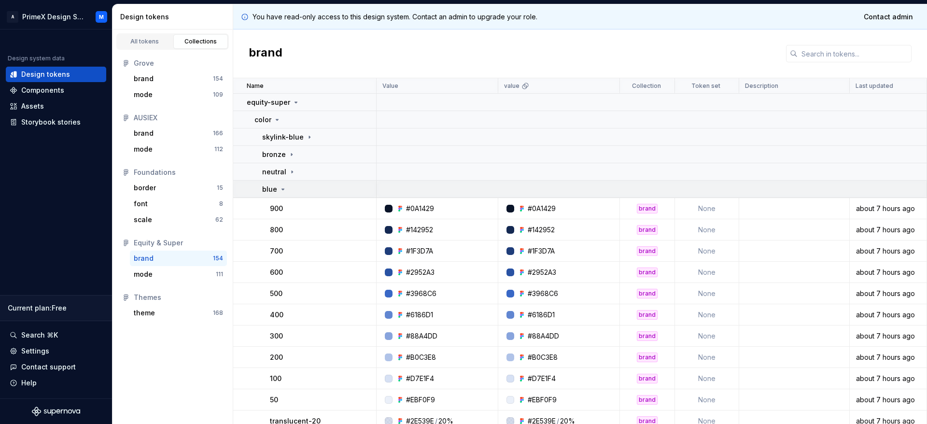
click at [299, 195] on td "blue" at bounding box center [304, 189] width 143 height 17
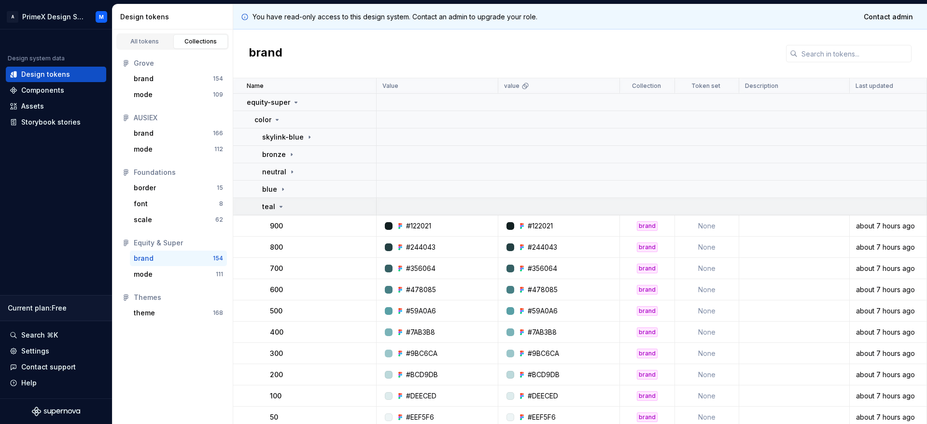
click at [302, 209] on div "teal" at bounding box center [318, 207] width 113 height 10
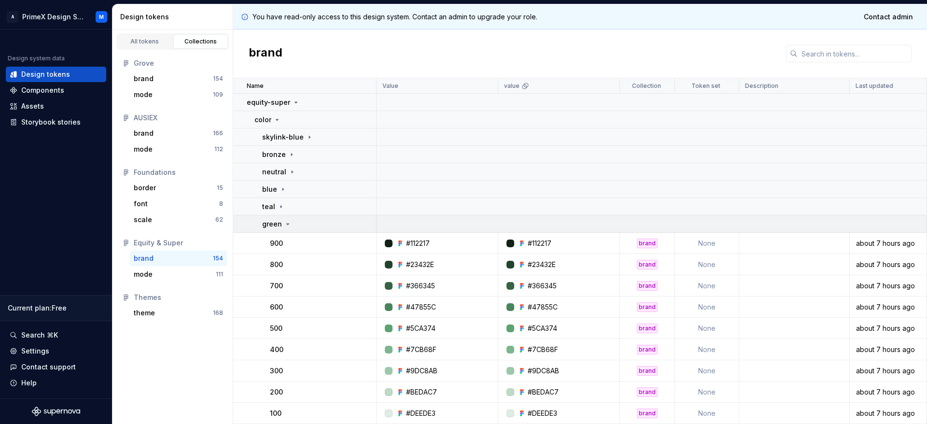
click at [311, 223] on div "green" at bounding box center [318, 224] width 113 height 10
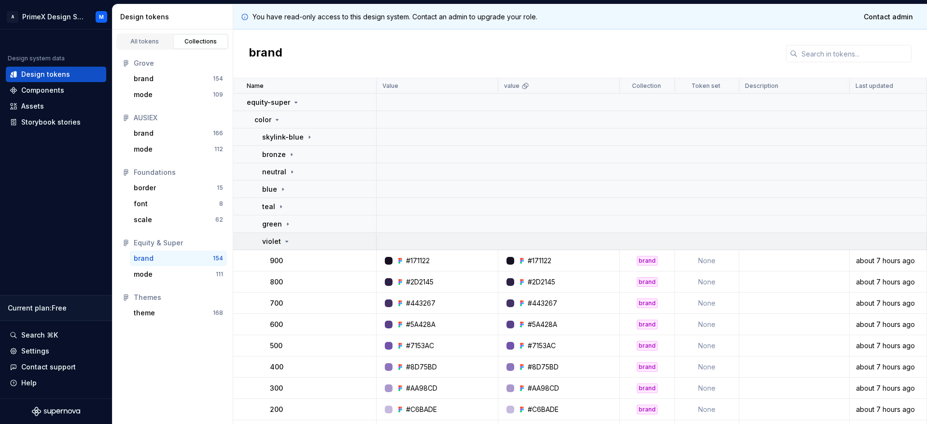
click at [323, 240] on div "violet" at bounding box center [318, 242] width 113 height 10
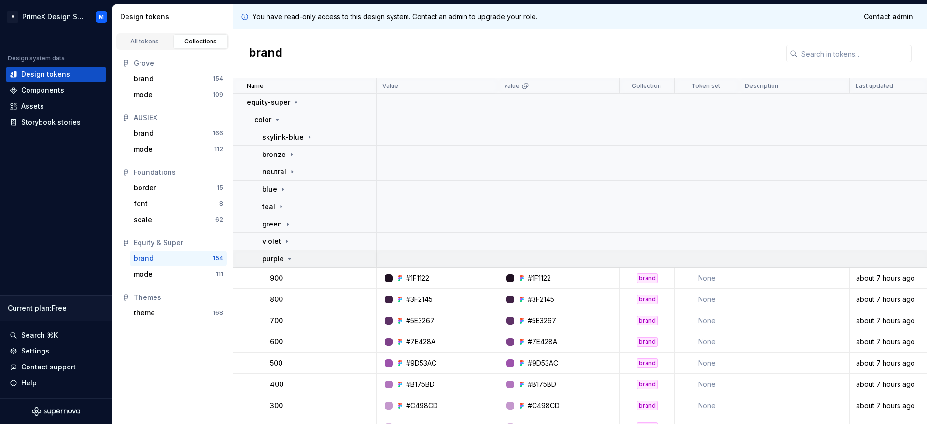
click at [325, 263] on td "purple" at bounding box center [304, 258] width 143 height 17
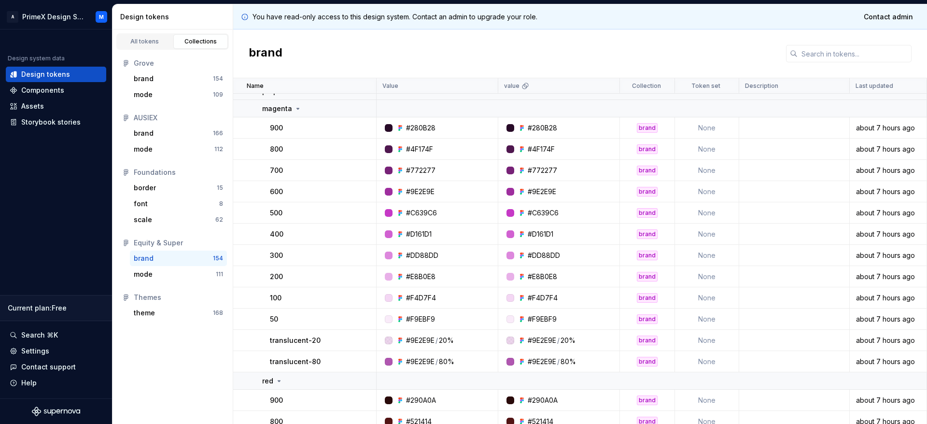
scroll to position [145, 0]
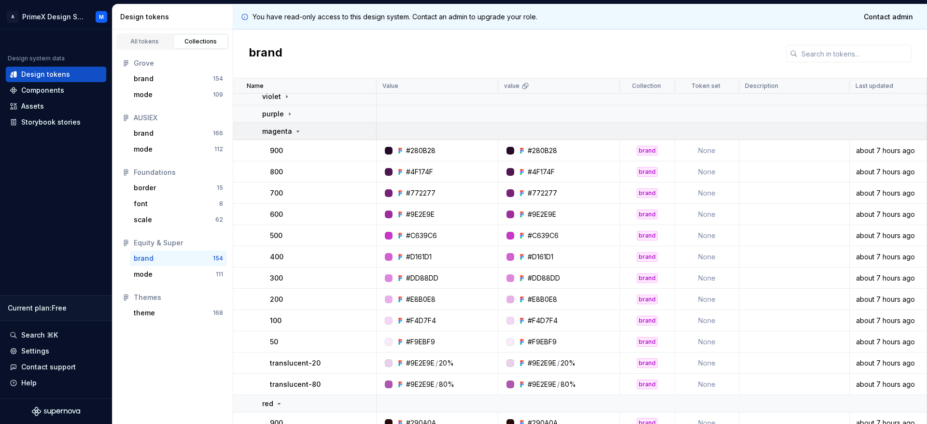
click at [313, 131] on div "magenta" at bounding box center [318, 132] width 113 height 10
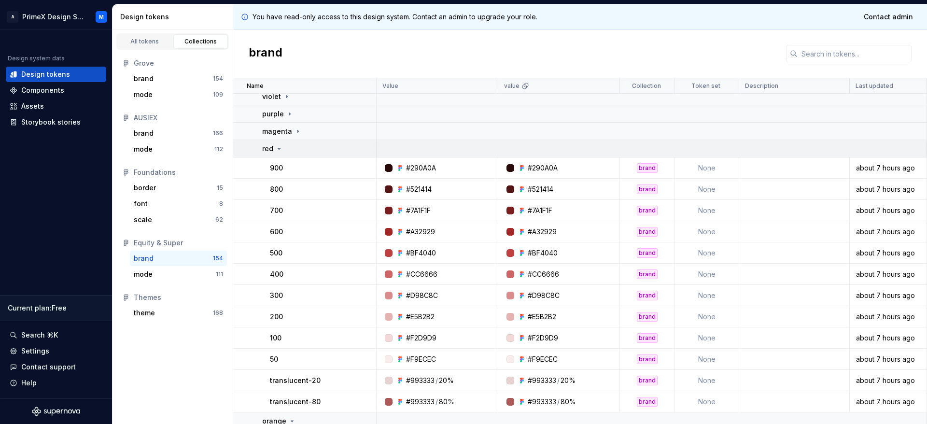
click at [302, 148] on div "red" at bounding box center [318, 149] width 113 height 10
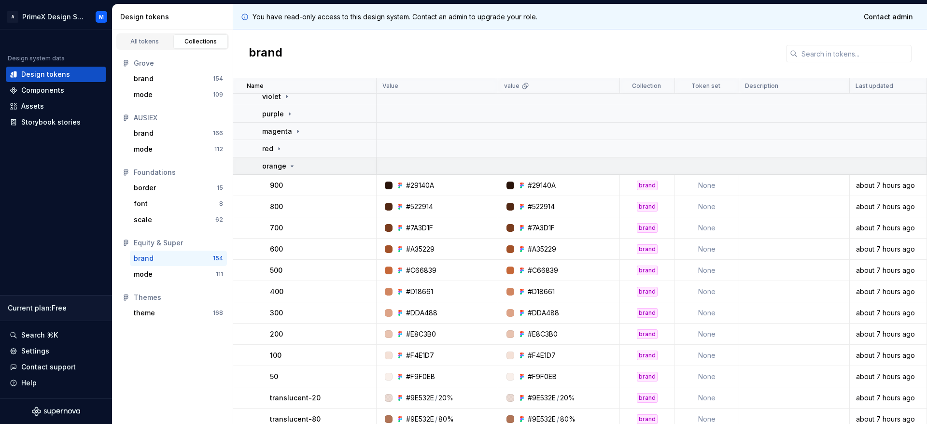
click at [298, 170] on div "orange" at bounding box center [318, 166] width 113 height 10
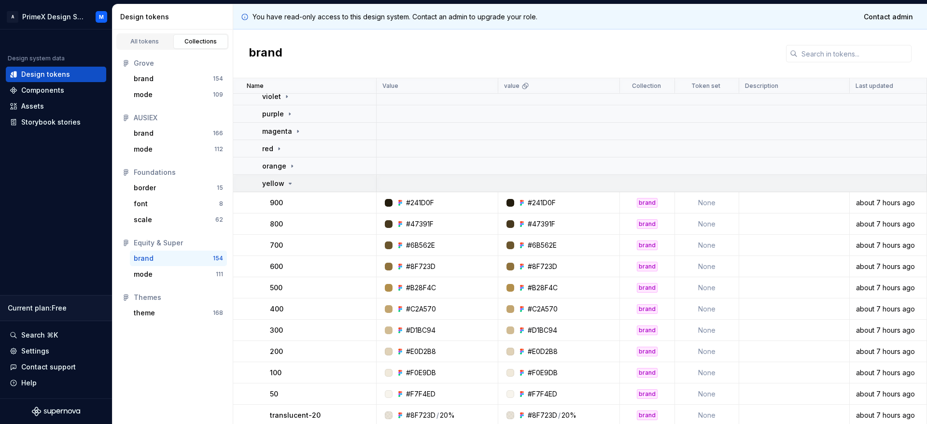
click at [298, 182] on div "yellow" at bounding box center [318, 184] width 113 height 10
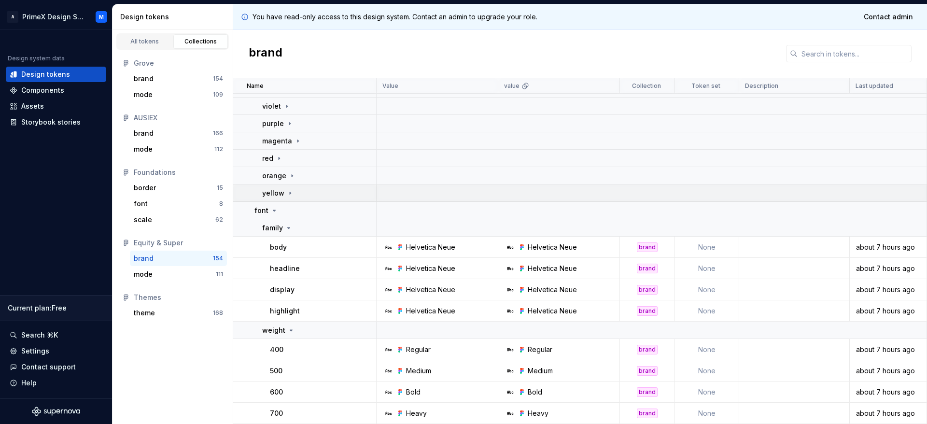
click at [293, 195] on div "yellow" at bounding box center [318, 193] width 113 height 10
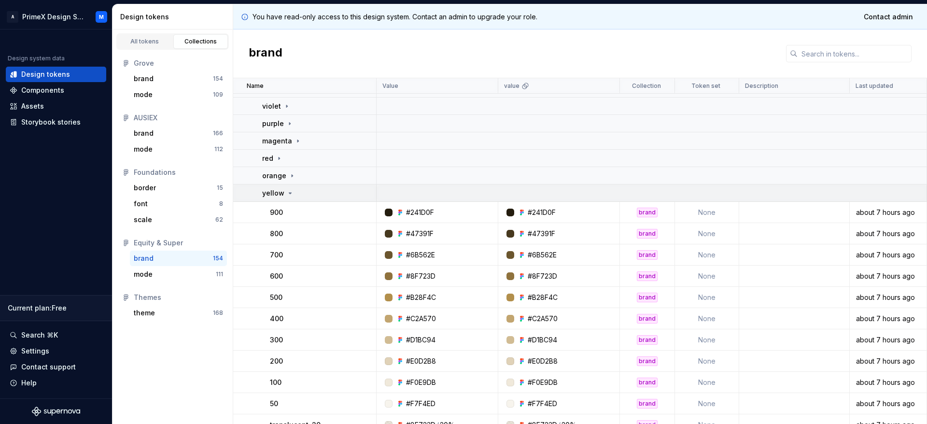
click at [291, 193] on icon at bounding box center [290, 193] width 8 height 8
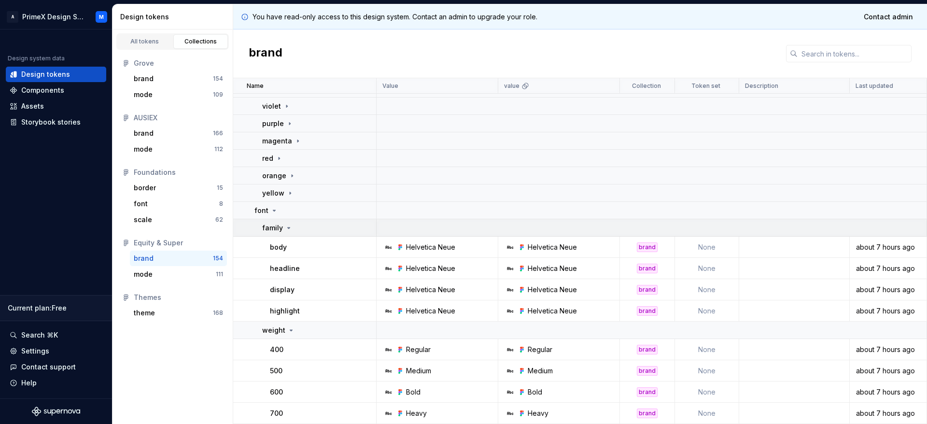
click at [294, 225] on div "family" at bounding box center [318, 228] width 113 height 10
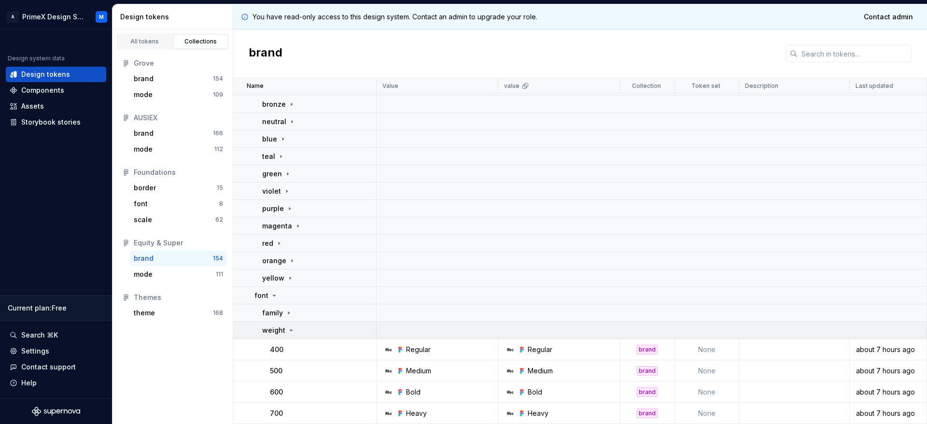
click at [325, 334] on div "weight" at bounding box center [318, 330] width 113 height 10
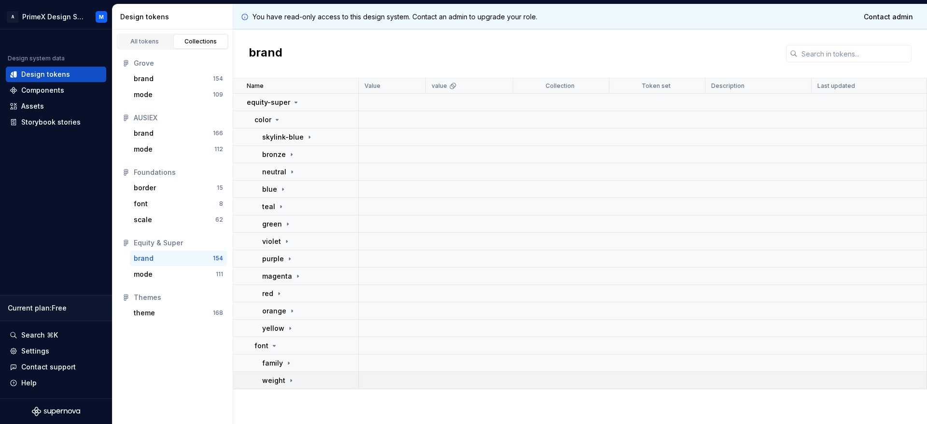
scroll to position [0, 0]
click at [204, 317] on div "theme" at bounding box center [173, 313] width 79 height 10
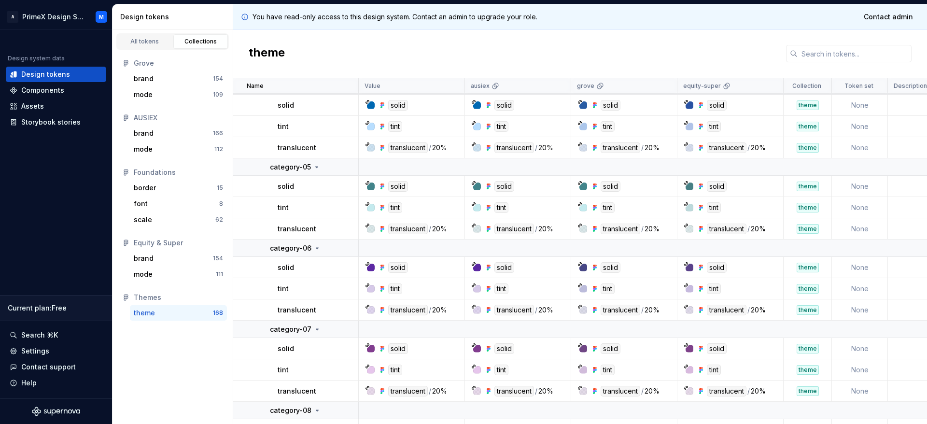
scroll to position [507, 0]
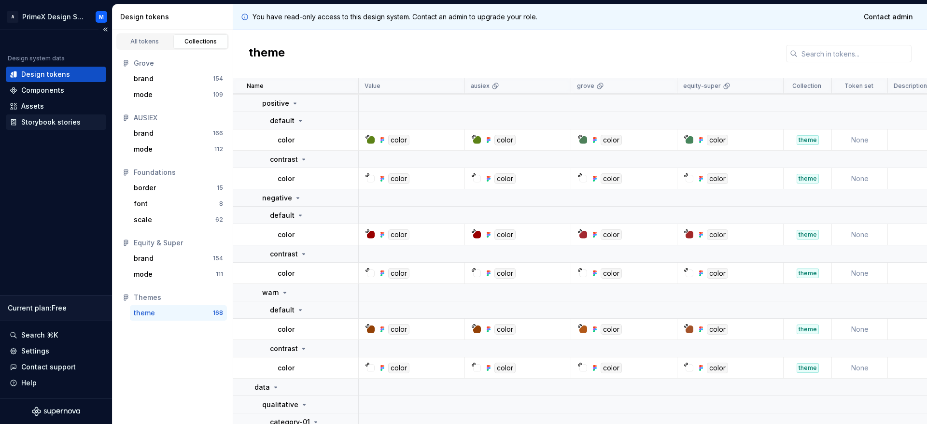
click at [53, 122] on div "Storybook stories" at bounding box center [50, 122] width 59 height 10
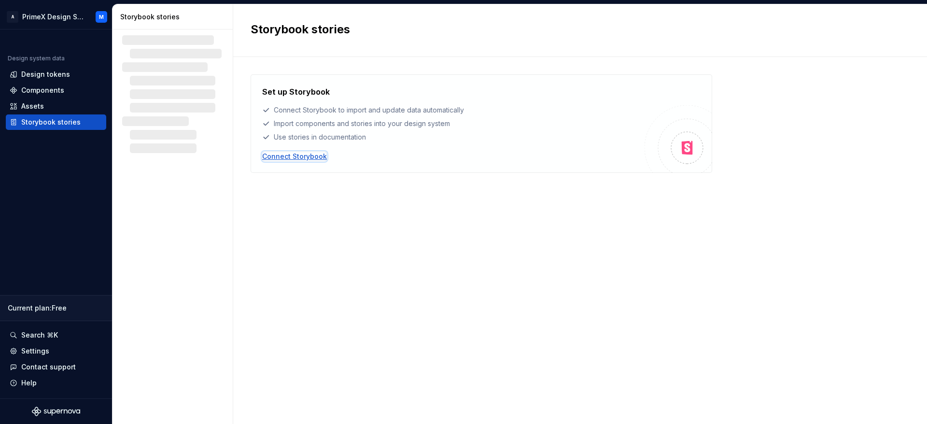
click at [287, 156] on div "Connect Storybook" at bounding box center [294, 157] width 65 height 10
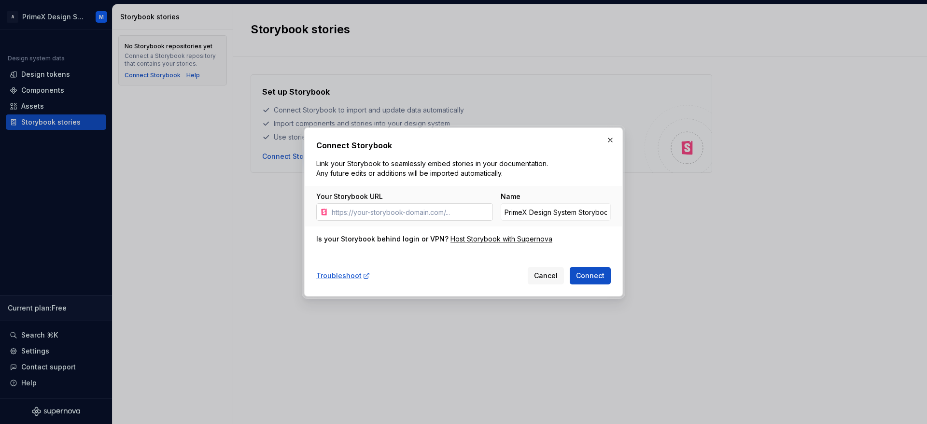
click at [350, 212] on input "Your Storybook URL" at bounding box center [410, 211] width 165 height 17
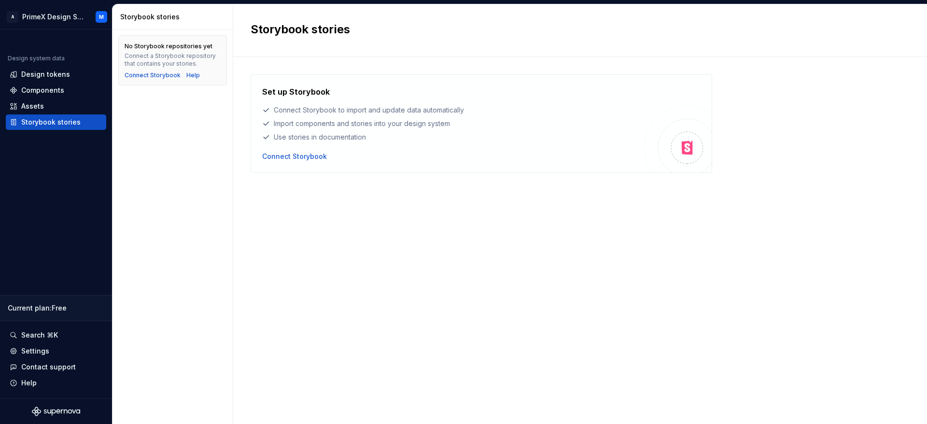
drag, startPoint x: 687, startPoint y: 147, endPoint x: 710, endPoint y: 216, distance: 73.0
click at [710, 216] on div "Set up Storybook Connect Storybook to import and update data automatically Impo…" at bounding box center [580, 230] width 659 height 313
click at [681, 143] on icon at bounding box center [686, 147] width 15 height 15
drag, startPoint x: 681, startPoint y: 143, endPoint x: 551, endPoint y: 271, distance: 183.0
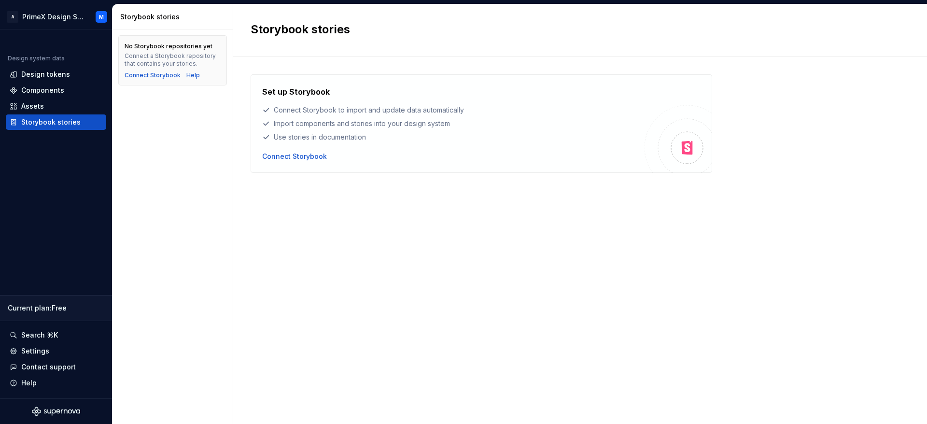
click at [551, 271] on div "Set up Storybook Connect Storybook to import and update data automatically Impo…" at bounding box center [580, 230] width 659 height 313
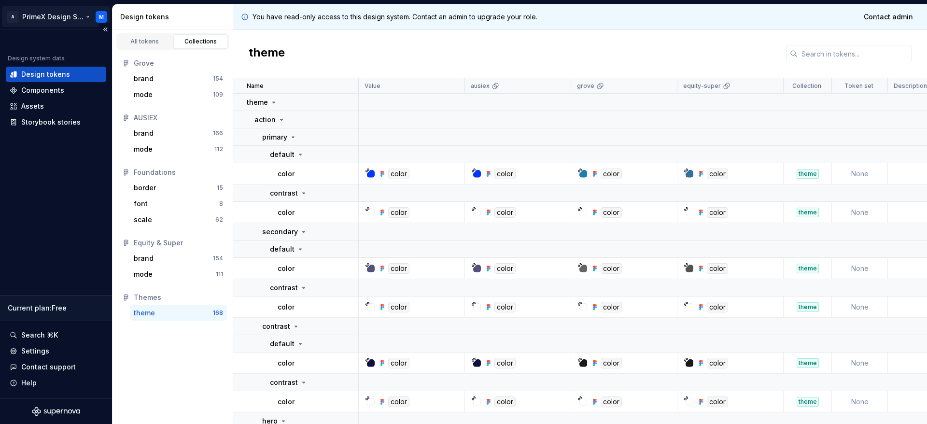
click at [103, 14] on html "A PrimeX Design System M Design system data Design tokens Components Assets Sto…" at bounding box center [463, 212] width 927 height 424
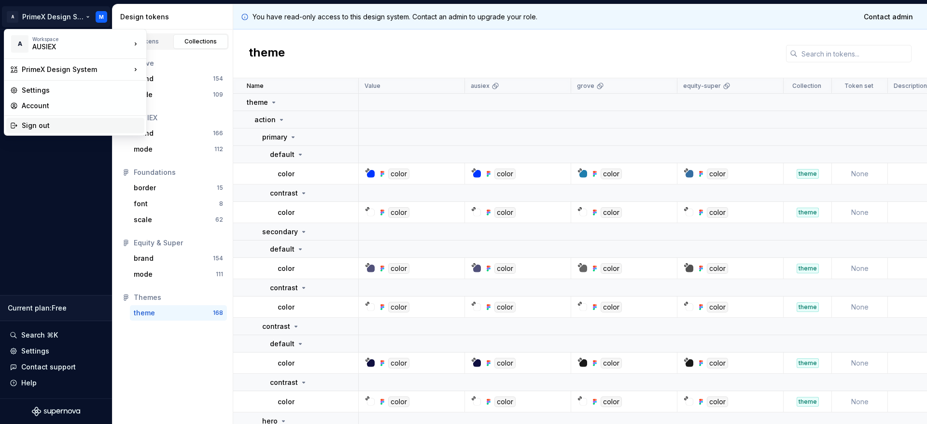
click at [56, 125] on div "Sign out" at bounding box center [81, 126] width 119 height 10
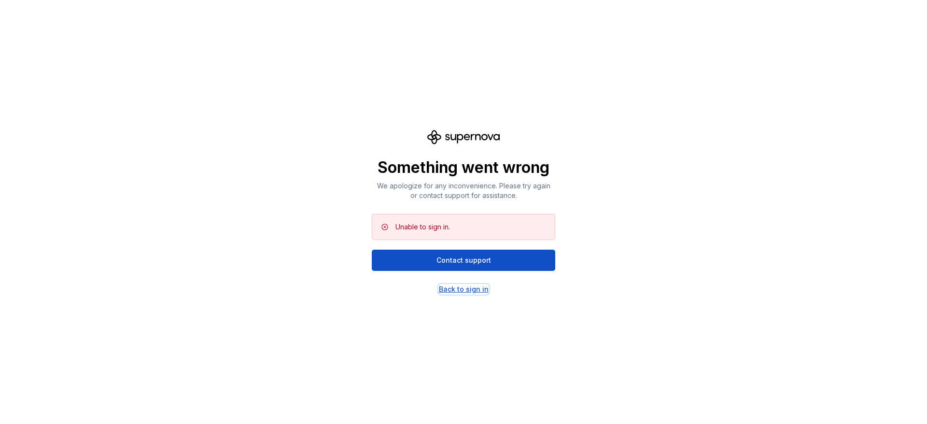
click at [473, 291] on div "Back to sign in" at bounding box center [464, 289] width 50 height 10
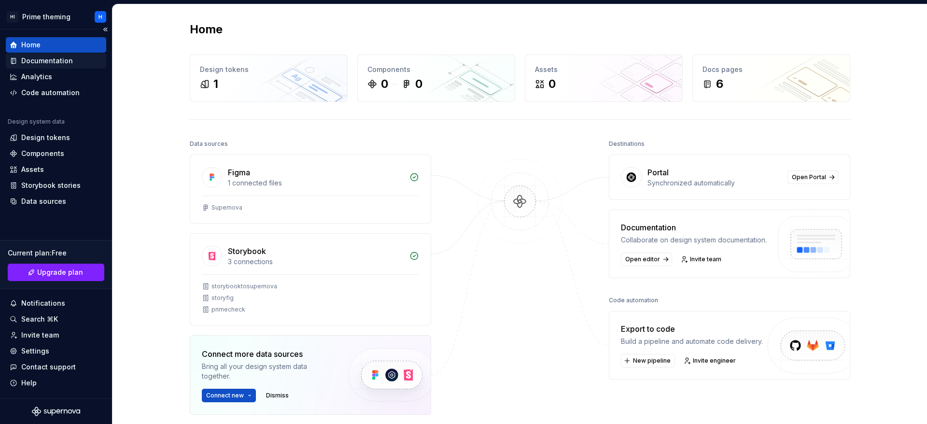
click at [53, 66] on div "Documentation" at bounding box center [56, 60] width 100 height 15
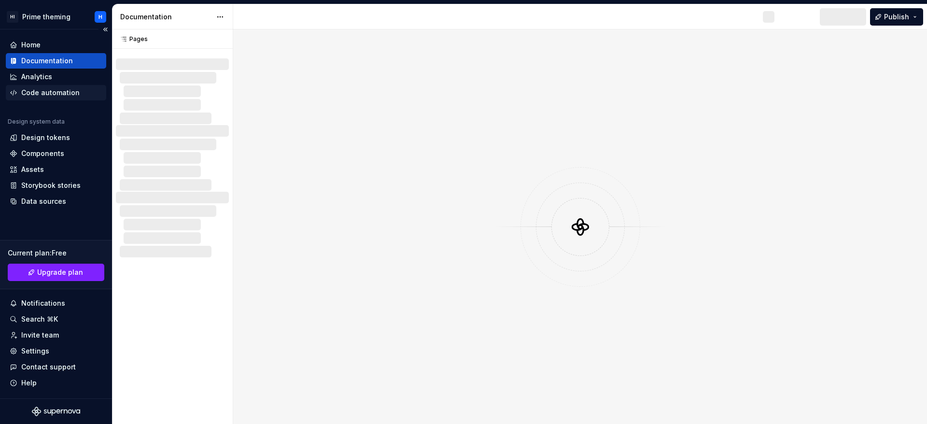
drag, startPoint x: 48, startPoint y: 74, endPoint x: 44, endPoint y: 88, distance: 14.7
click at [47, 75] on div "Analytics" at bounding box center [36, 77] width 31 height 10
click at [58, 92] on div "Code automation" at bounding box center [50, 93] width 58 height 10
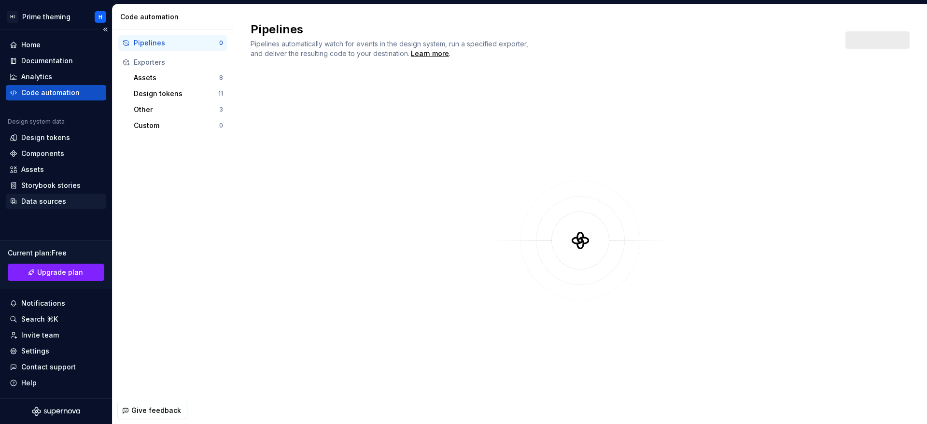
click at [67, 204] on div "Data sources" at bounding box center [56, 202] width 93 height 10
click at [40, 206] on div "Data sources" at bounding box center [43, 202] width 45 height 10
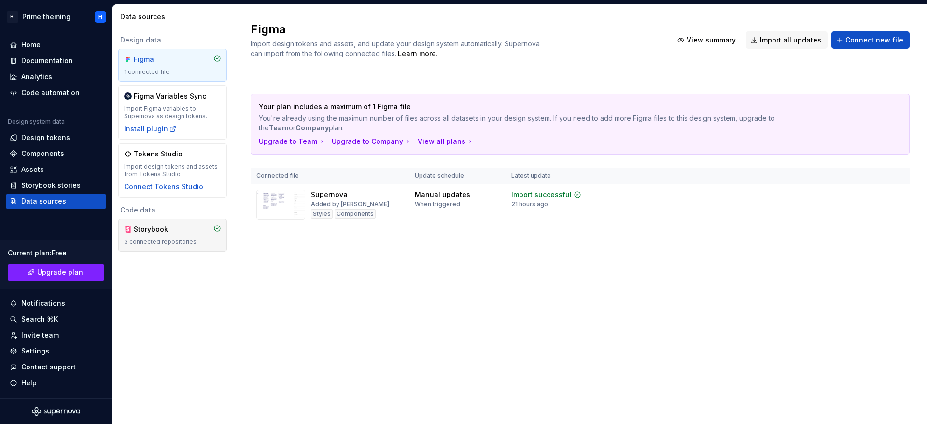
click at [149, 238] on div "3 connected repositories" at bounding box center [172, 242] width 97 height 8
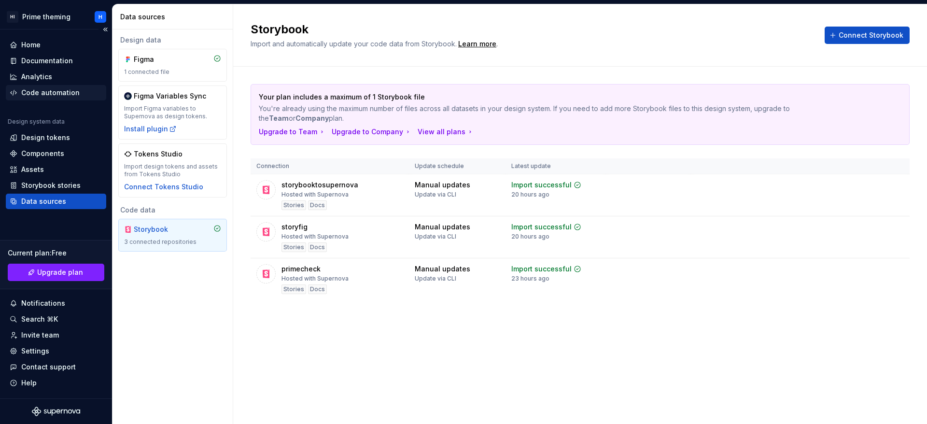
click at [35, 86] on div "Code automation" at bounding box center [56, 92] width 100 height 15
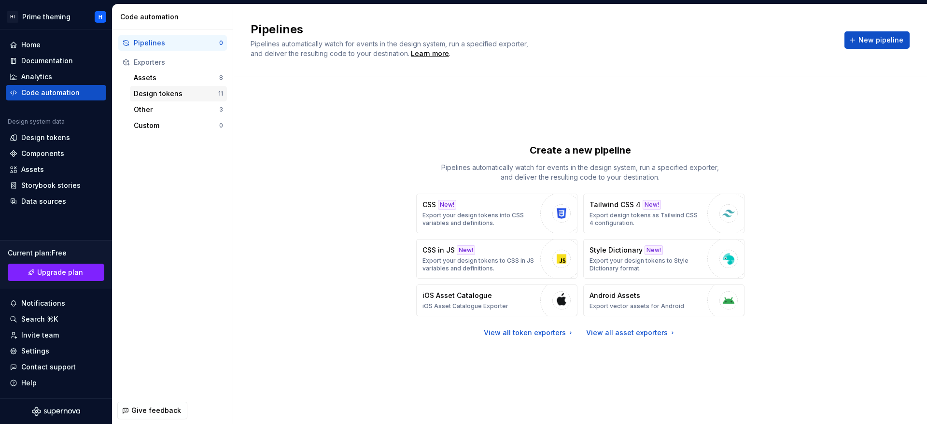
click at [185, 95] on div "Design tokens" at bounding box center [176, 94] width 85 height 10
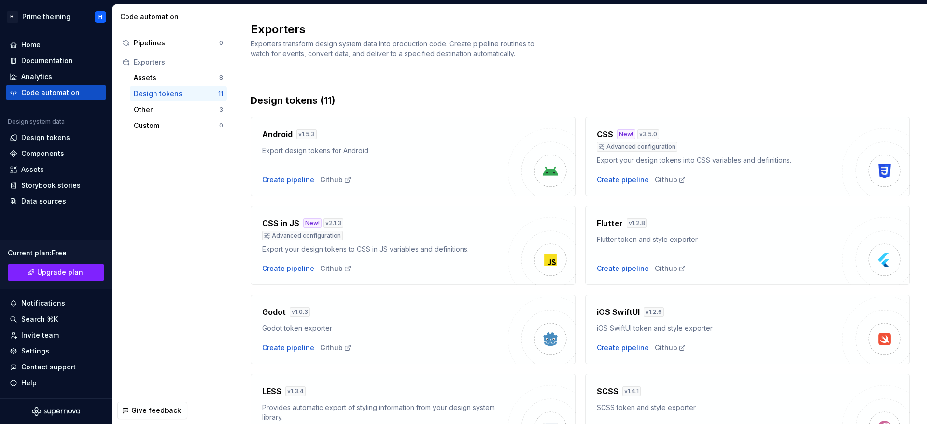
click at [739, 165] on div "Export your design tokens into CSS variables and definitions." at bounding box center [720, 160] width 246 height 10
click at [150, 99] on div "Design tokens 11" at bounding box center [178, 93] width 97 height 15
click at [156, 107] on div "Other" at bounding box center [176, 110] width 85 height 10
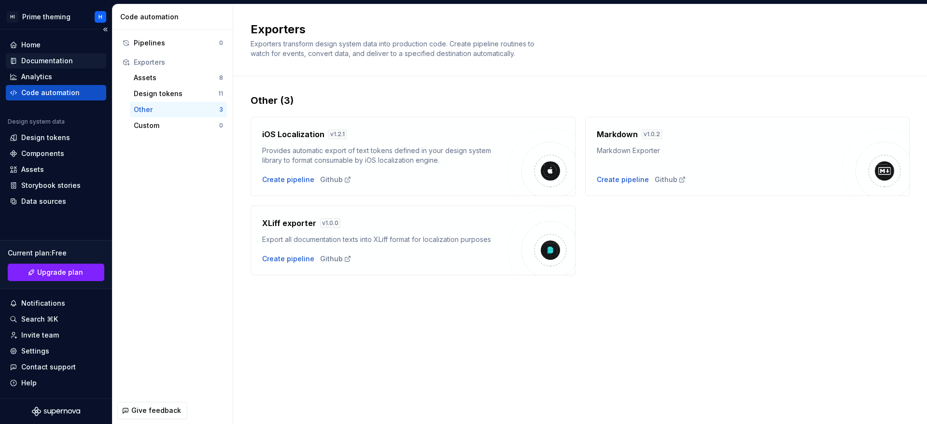
click at [77, 57] on div "Documentation" at bounding box center [56, 61] width 93 height 10
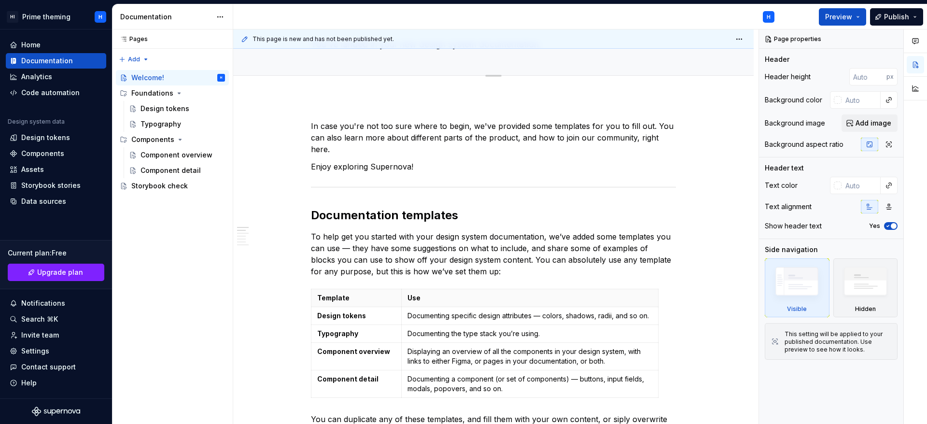
scroll to position [145, 0]
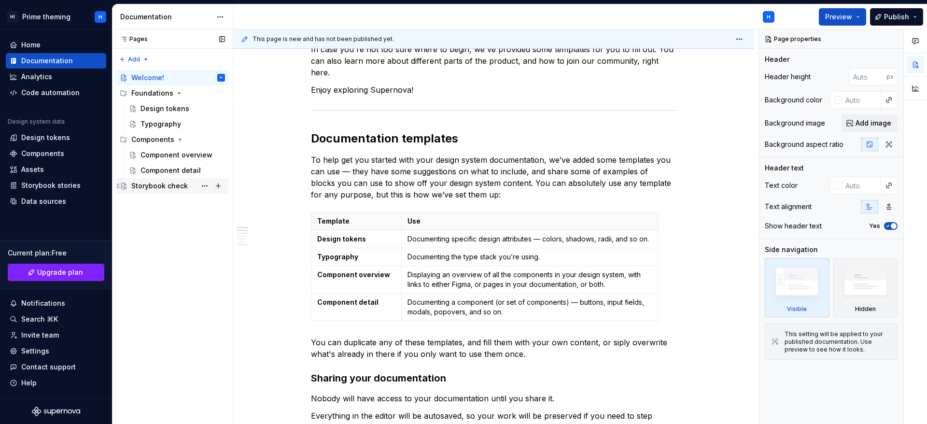
click at [155, 185] on div "Storybook check" at bounding box center [159, 186] width 56 height 10
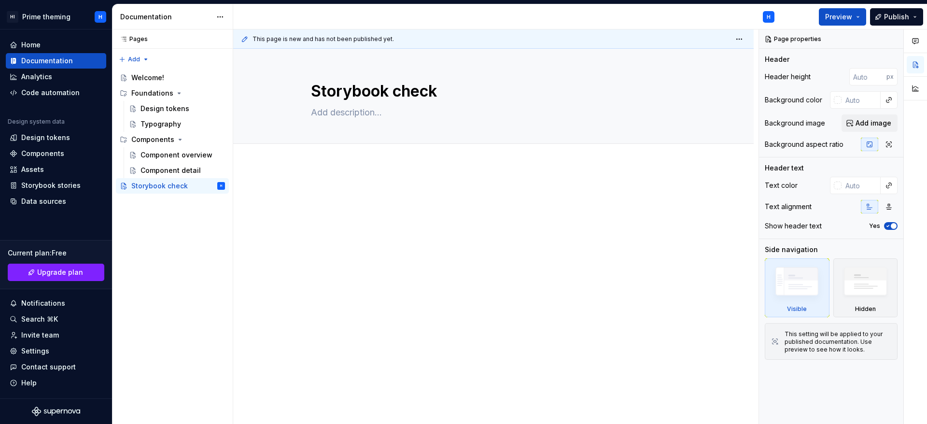
click at [320, 213] on div at bounding box center [493, 206] width 365 height 37
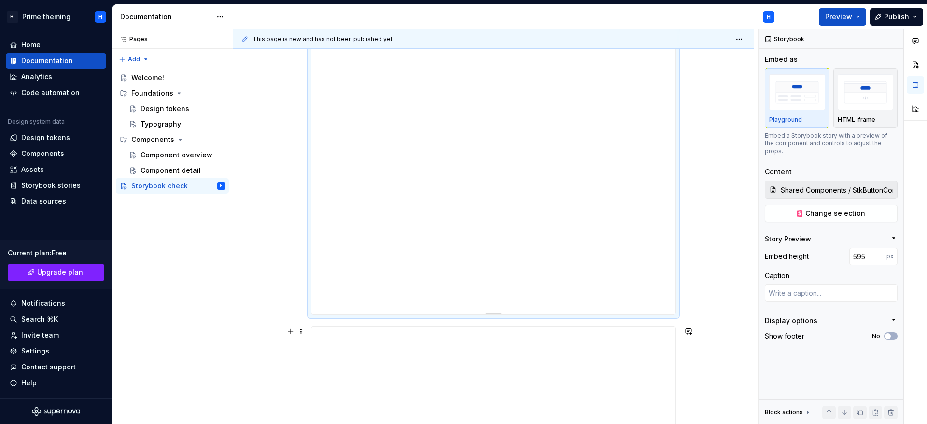
scroll to position [290, 0]
click at [696, 184] on div at bounding box center [493, 330] width 521 height 911
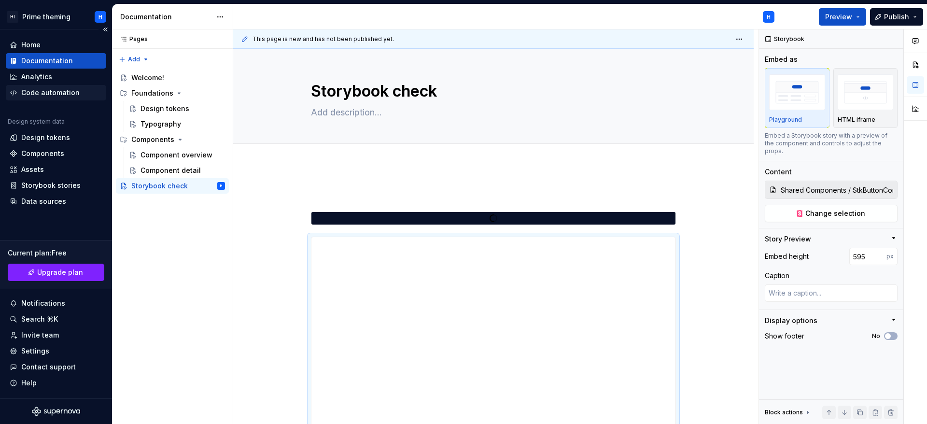
click at [47, 96] on div "Code automation" at bounding box center [50, 93] width 58 height 10
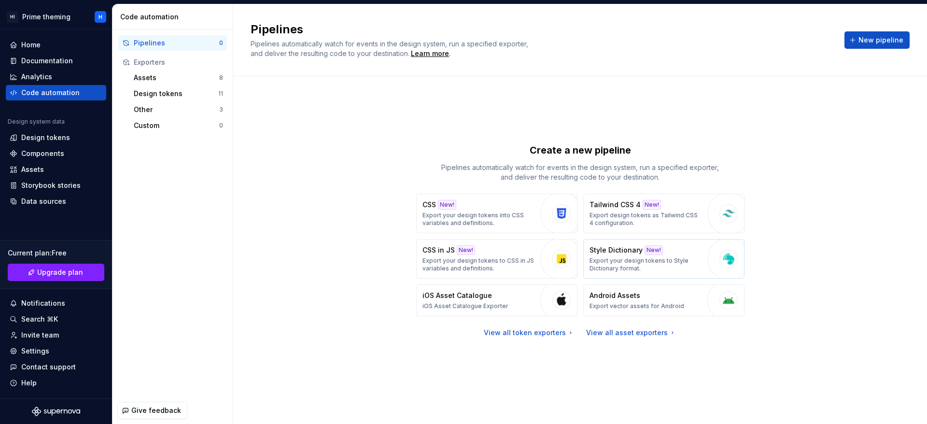
click at [652, 246] on div "New!" at bounding box center [654, 250] width 18 height 10
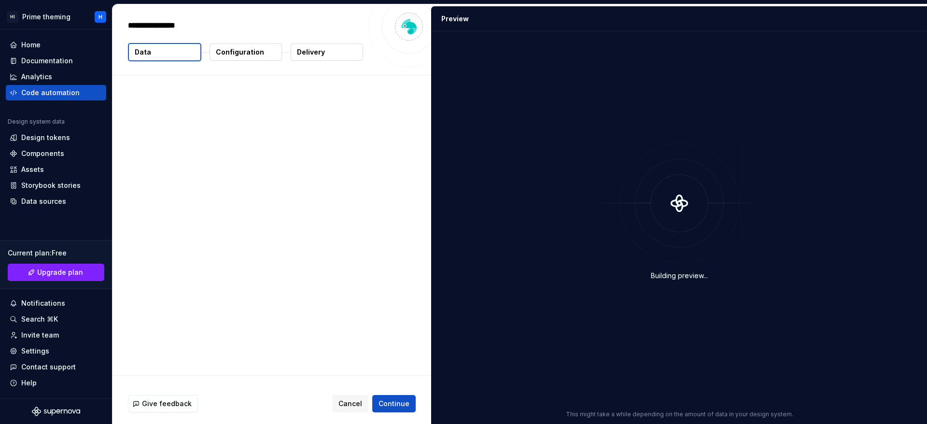
type textarea "*"
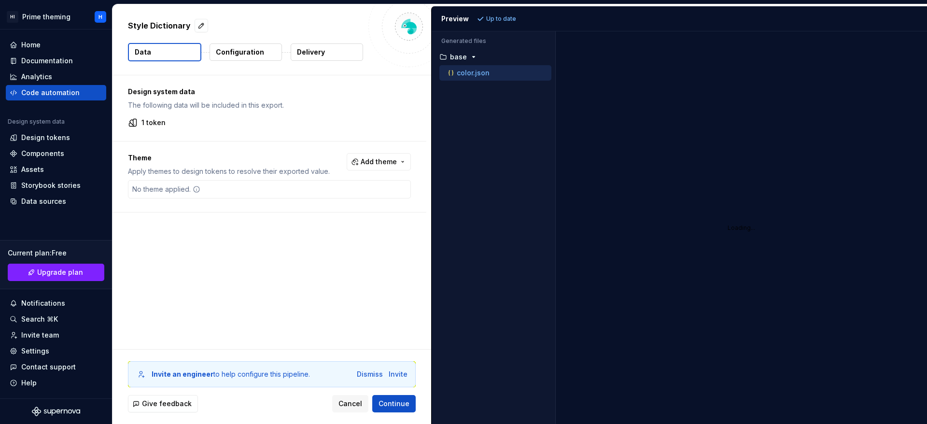
click at [498, 73] on div "color.json" at bounding box center [498, 73] width 105 height 10
click at [476, 54] on icon "button" at bounding box center [474, 57] width 8 height 8
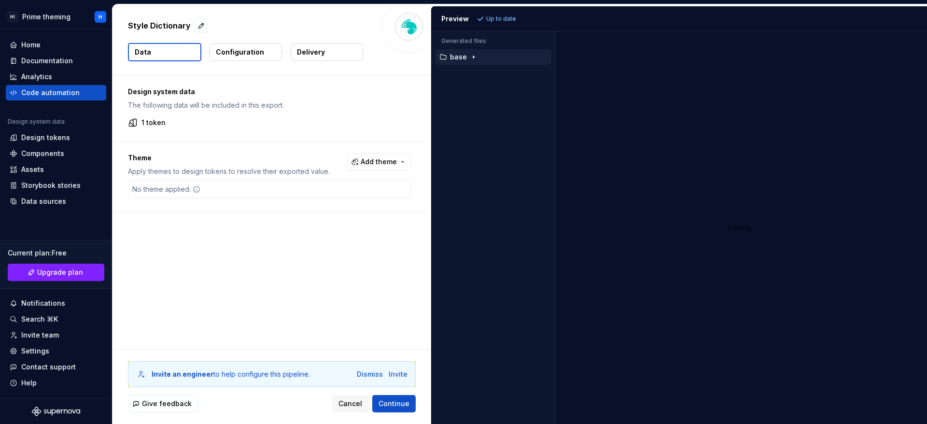
click at [476, 54] on icon "button" at bounding box center [474, 57] width 8 height 8
click at [454, 22] on div "Preview" at bounding box center [455, 19] width 28 height 10
click at [492, 47] on div "Accessibility guide for tree . Navigate the tree with the arrow keys. Common tr…" at bounding box center [492, 65] width 120 height 36
click at [252, 55] on p "Configuration" at bounding box center [240, 52] width 48 height 10
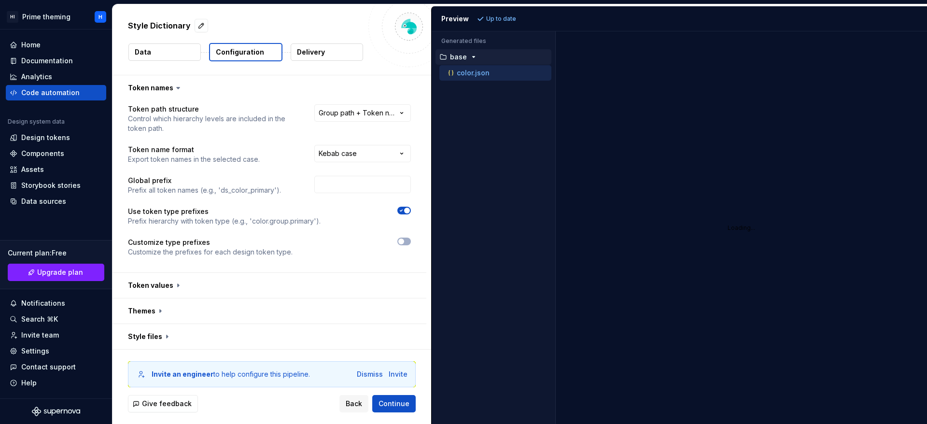
click at [327, 49] on button "Delivery" at bounding box center [327, 51] width 72 height 17
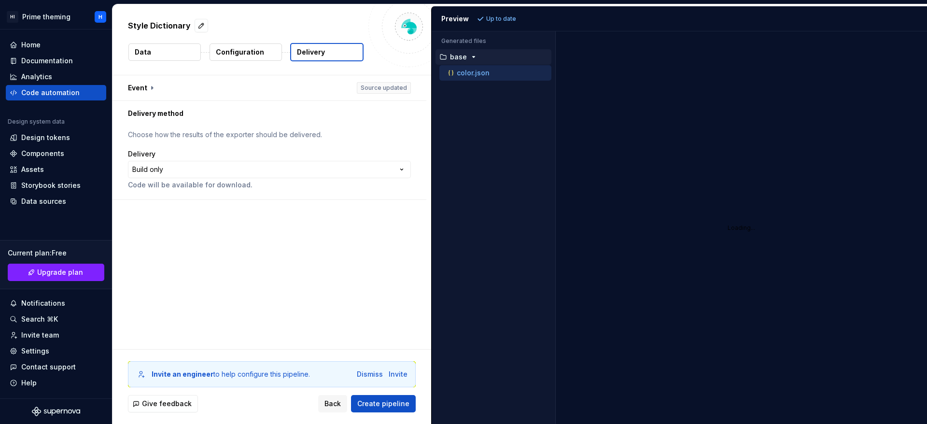
click at [163, 58] on button "Data" at bounding box center [164, 51] width 72 height 17
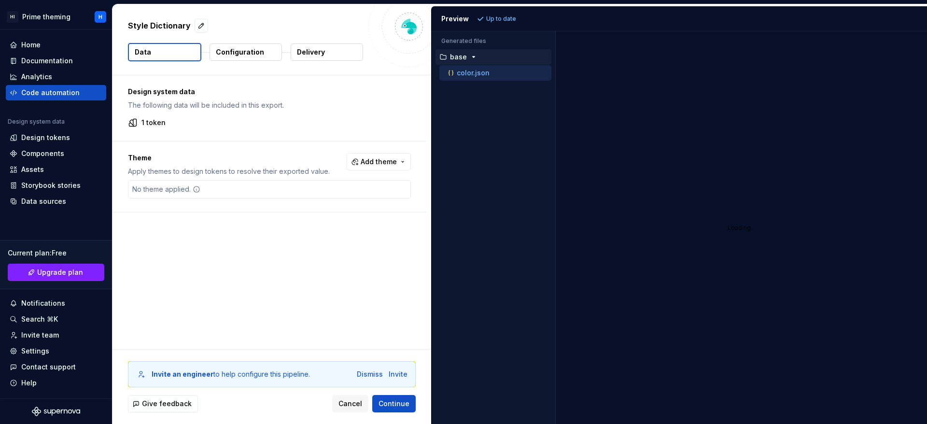
click at [242, 47] on p "Configuration" at bounding box center [240, 52] width 48 height 10
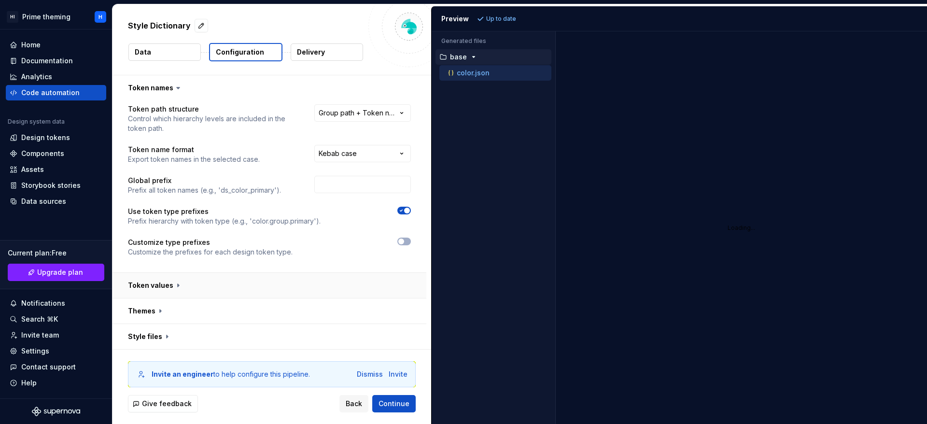
click at [179, 284] on button "button" at bounding box center [270, 285] width 314 height 25
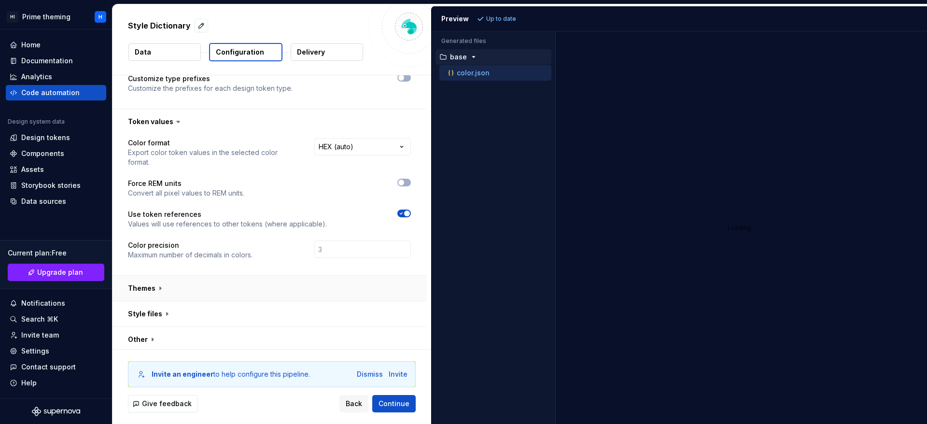
scroll to position [167, 0]
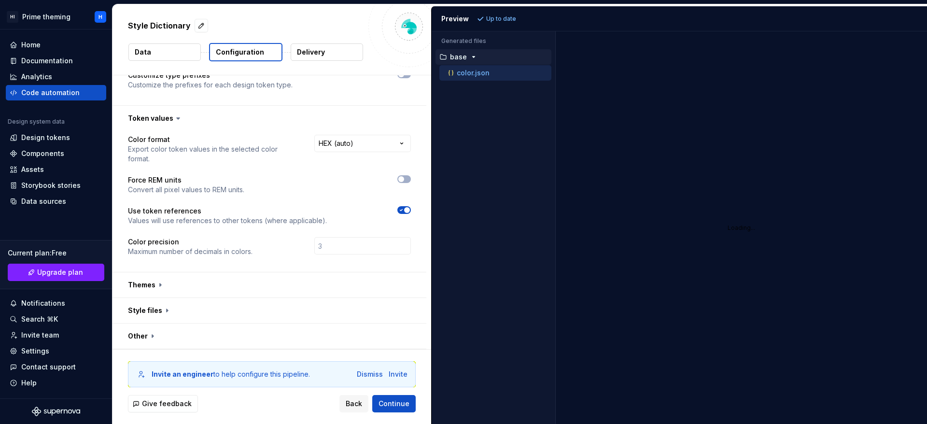
click at [177, 118] on icon at bounding box center [178, 118] width 3 height 1
click at [171, 67] on div "Style Dictionary Data Configuration Delivery" at bounding box center [272, 39] width 319 height 71
click at [177, 61] on div "Data" at bounding box center [164, 52] width 73 height 18
click at [178, 59] on button "Data" at bounding box center [164, 51] width 72 height 17
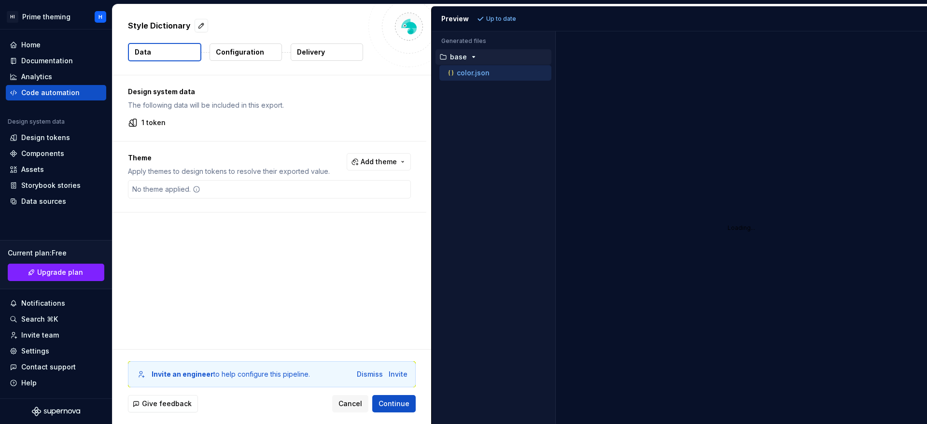
click at [345, 47] on button "Delivery" at bounding box center [327, 51] width 72 height 17
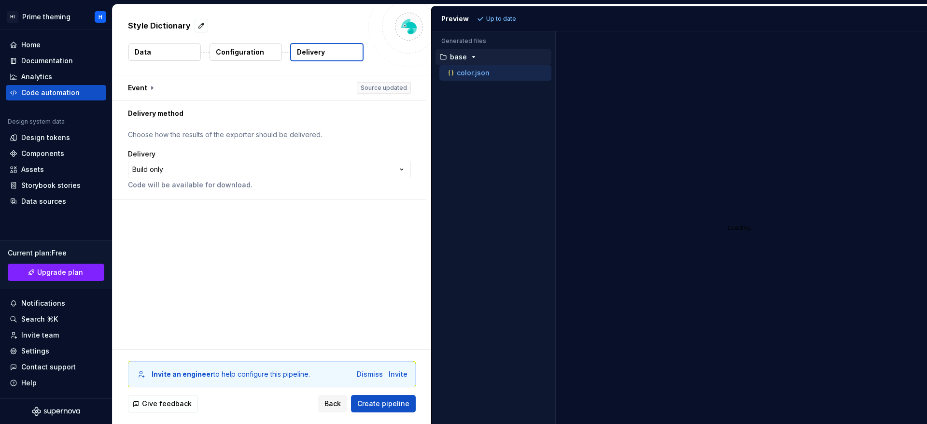
click at [345, 47] on button "Delivery" at bounding box center [326, 52] width 73 height 18
click at [488, 60] on div "base" at bounding box center [495, 57] width 114 height 8
click at [488, 62] on div "base" at bounding box center [494, 56] width 116 height 15
click at [490, 48] on div "Accessibility guide for tree . Navigate the tree with the arrow keys. Common tr…" at bounding box center [492, 57] width 120 height 20
click at [489, 53] on div "base" at bounding box center [495, 57] width 114 height 8
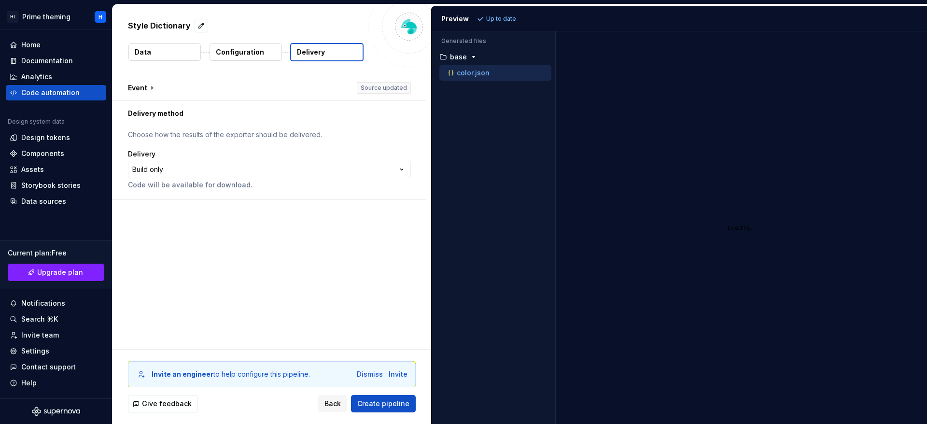
click at [487, 72] on p "color.json" at bounding box center [473, 73] width 33 height 8
click at [474, 72] on p "color.json" at bounding box center [473, 73] width 33 height 8
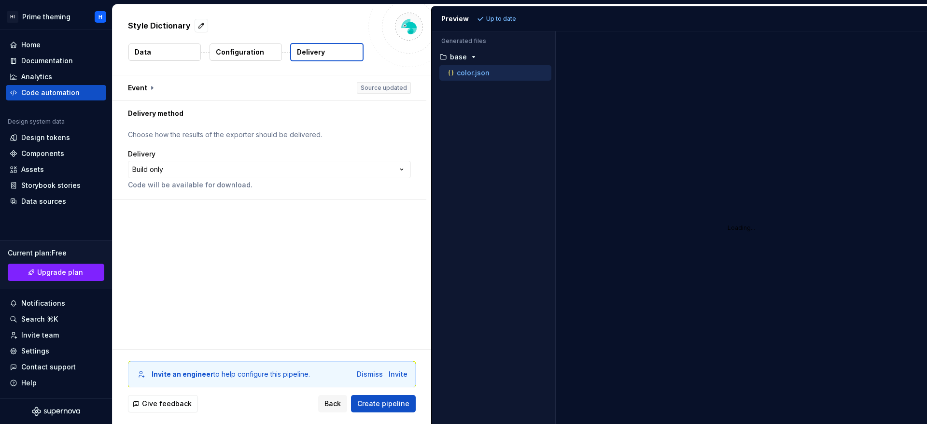
click at [474, 72] on p "color.json" at bounding box center [473, 73] width 33 height 8
drag, startPoint x: 312, startPoint y: 377, endPoint x: 66, endPoint y: 385, distance: 246.9
click at [25, 424] on html "**********" at bounding box center [463, 212] width 927 height 424
click at [222, 232] on div "**********" at bounding box center [272, 212] width 319 height 274
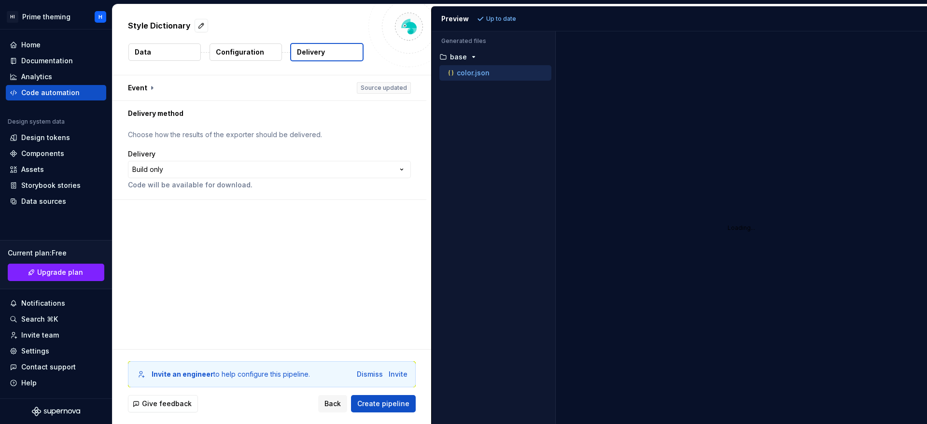
drag, startPoint x: 130, startPoint y: 376, endPoint x: 331, endPoint y: 365, distance: 200.7
click at [331, 365] on div "Invite an engineer to help configure this pipeline. Dismiss Invite" at bounding box center [272, 374] width 288 height 26
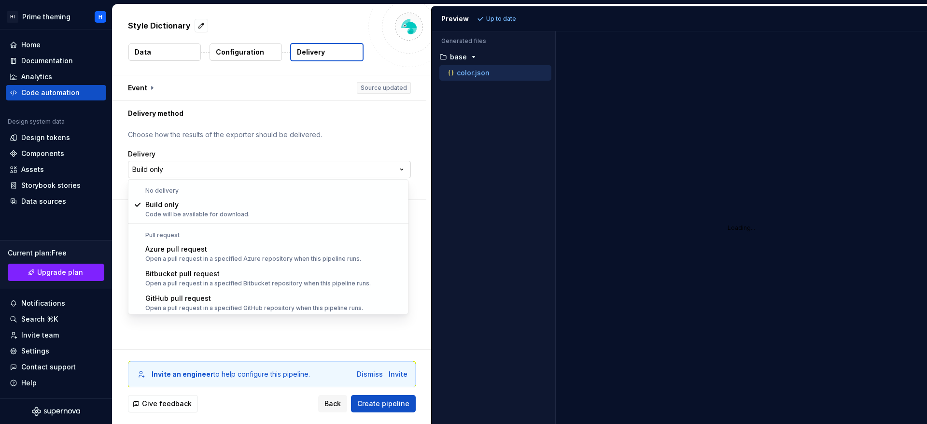
click at [238, 170] on html "**********" at bounding box center [463, 212] width 927 height 424
click at [473, 196] on html "**********" at bounding box center [463, 212] width 927 height 424
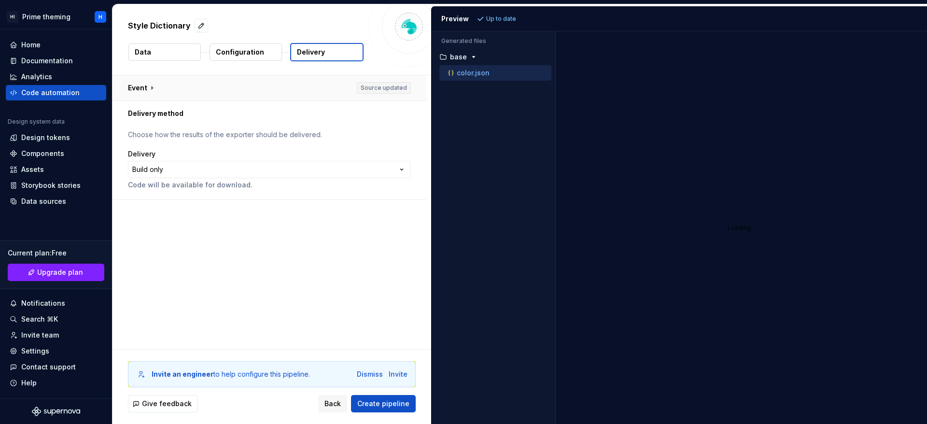
click at [172, 85] on button "button" at bounding box center [270, 87] width 314 height 25
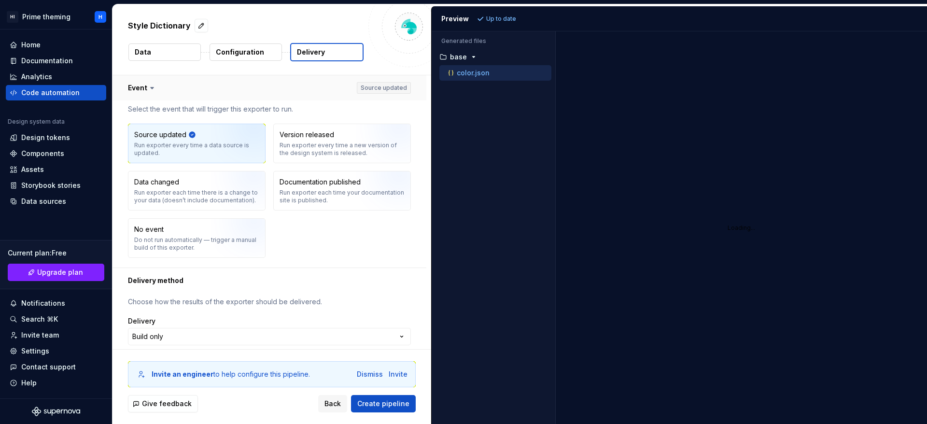
click at [172, 85] on button "button" at bounding box center [270, 87] width 314 height 25
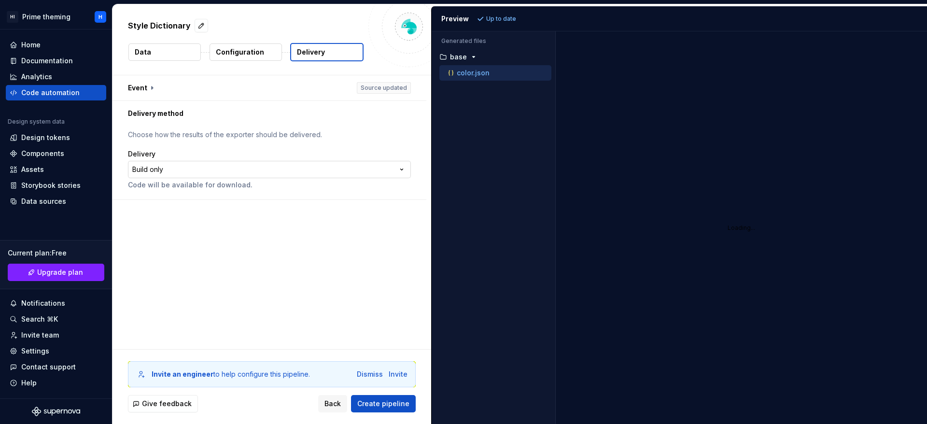
click at [293, 167] on html "**********" at bounding box center [463, 212] width 927 height 424
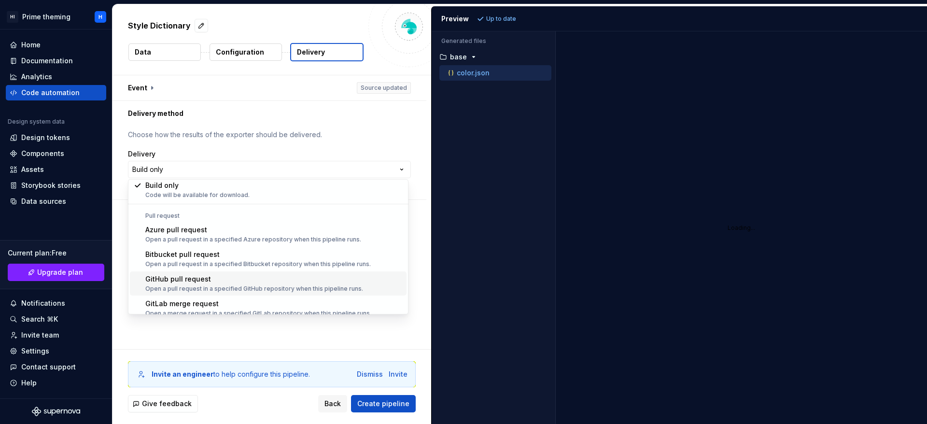
scroll to position [27, 0]
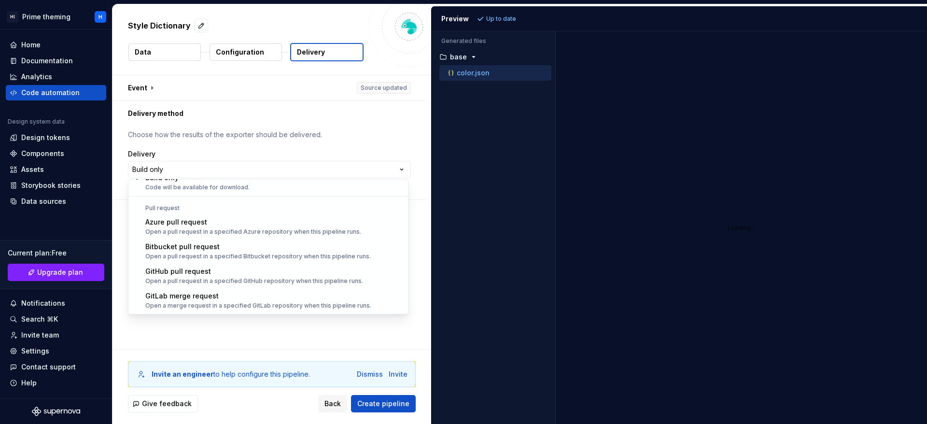
click at [309, 340] on html "**********" at bounding box center [463, 212] width 927 height 424
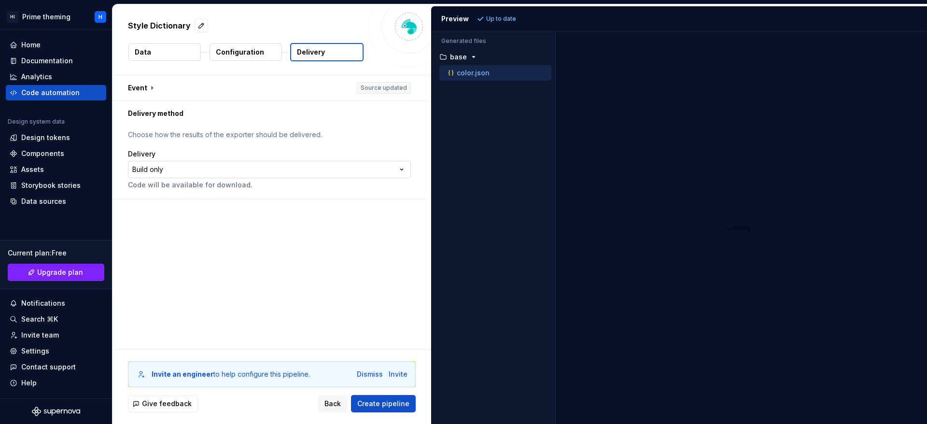
click at [317, 167] on html "**********" at bounding box center [463, 212] width 927 height 424
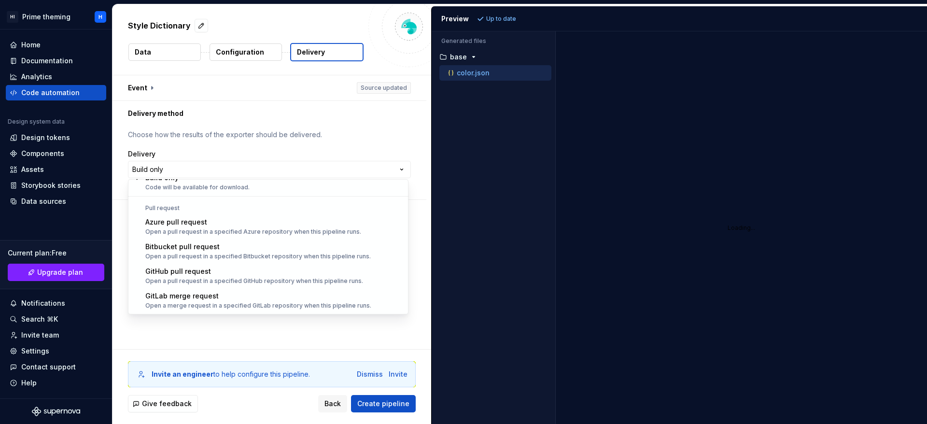
select select "******"
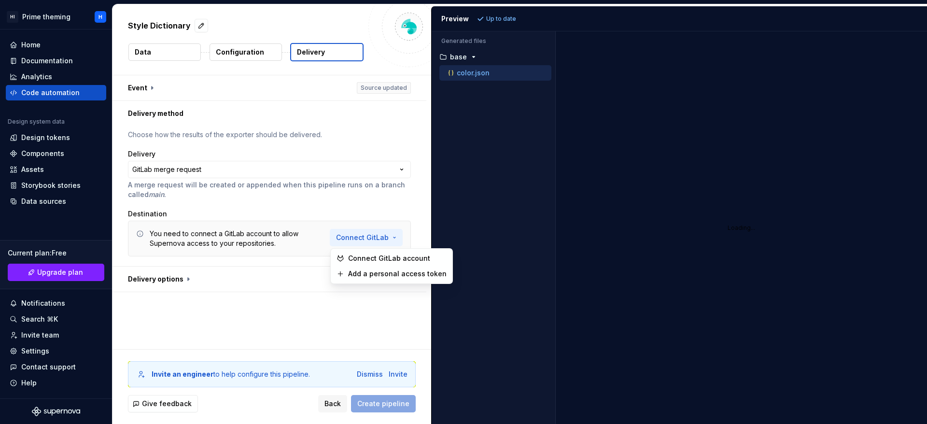
click at [389, 236] on html "**********" at bounding box center [463, 212] width 927 height 424
click at [203, 272] on html "**********" at bounding box center [463, 212] width 927 height 424
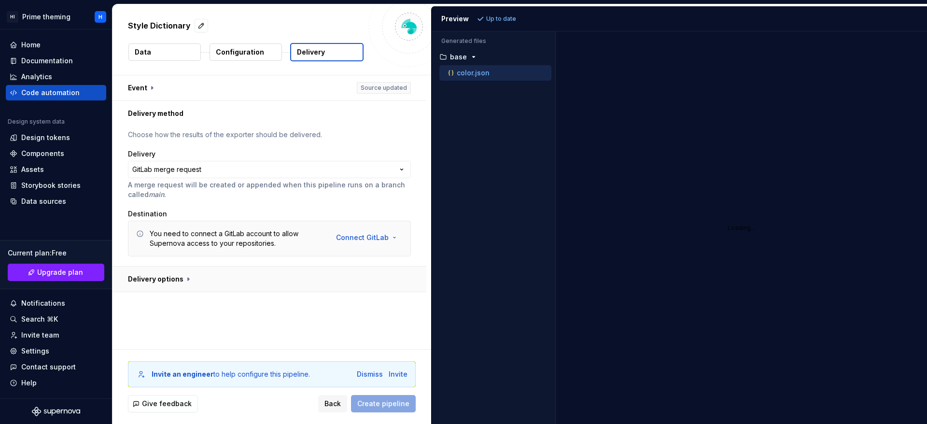
click at [182, 279] on button "button" at bounding box center [270, 279] width 314 height 25
type textarea "*"
click at [188, 277] on icon at bounding box center [189, 279] width 10 height 10
click at [269, 180] on p "A merge request will be created or appended when this pipeline runs on a branch…" at bounding box center [269, 189] width 283 height 19
click at [272, 177] on html "**********" at bounding box center [463, 212] width 927 height 424
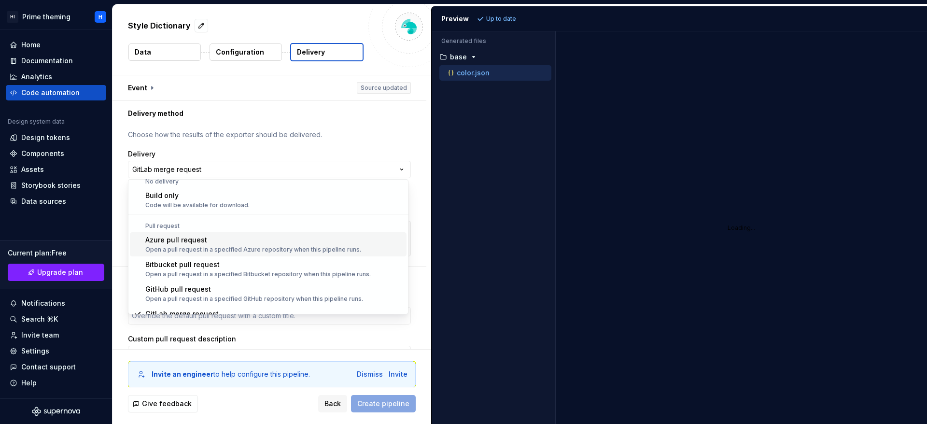
scroll to position [0, 0]
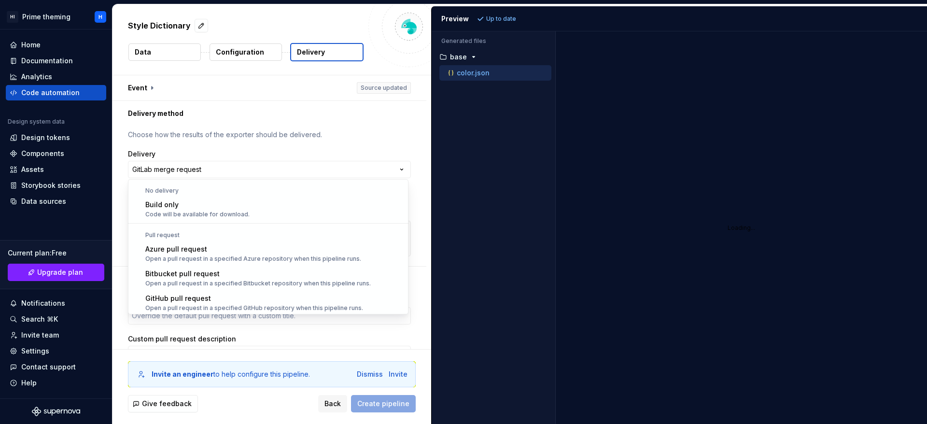
select select "*********"
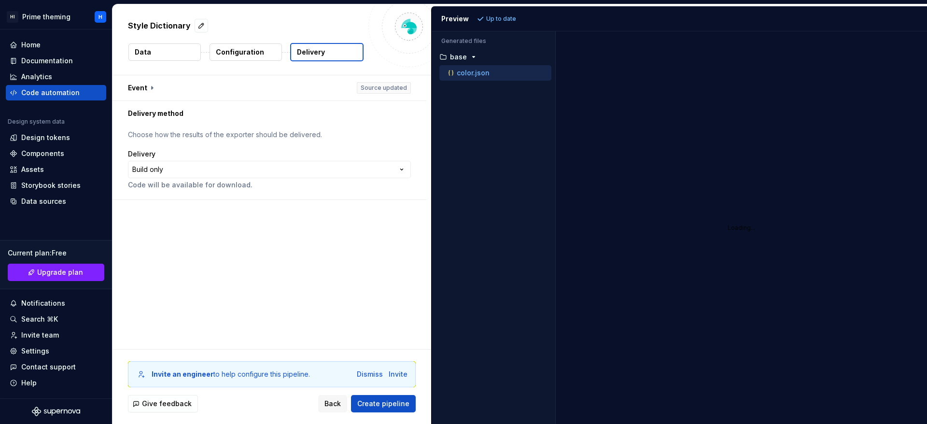
click at [508, 15] on p "Up to date" at bounding box center [501, 19] width 30 height 8
click at [370, 406] on span "Create pipeline" at bounding box center [383, 404] width 52 height 10
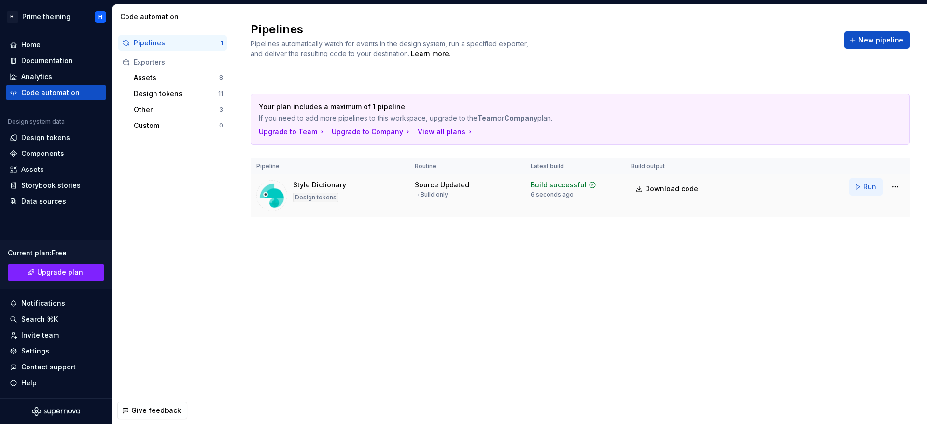
click at [873, 184] on span "Run" at bounding box center [869, 187] width 13 height 10
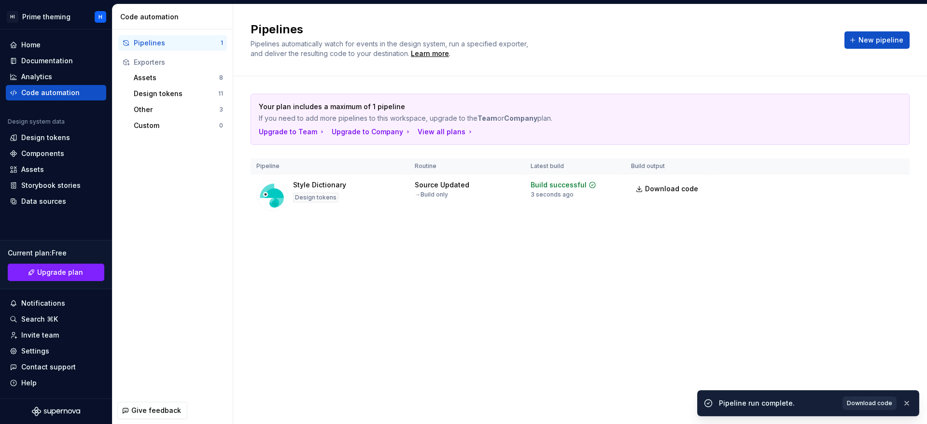
click at [872, 406] on span "Download code" at bounding box center [869, 403] width 45 height 8
